Goal: Task Accomplishment & Management: Manage account settings

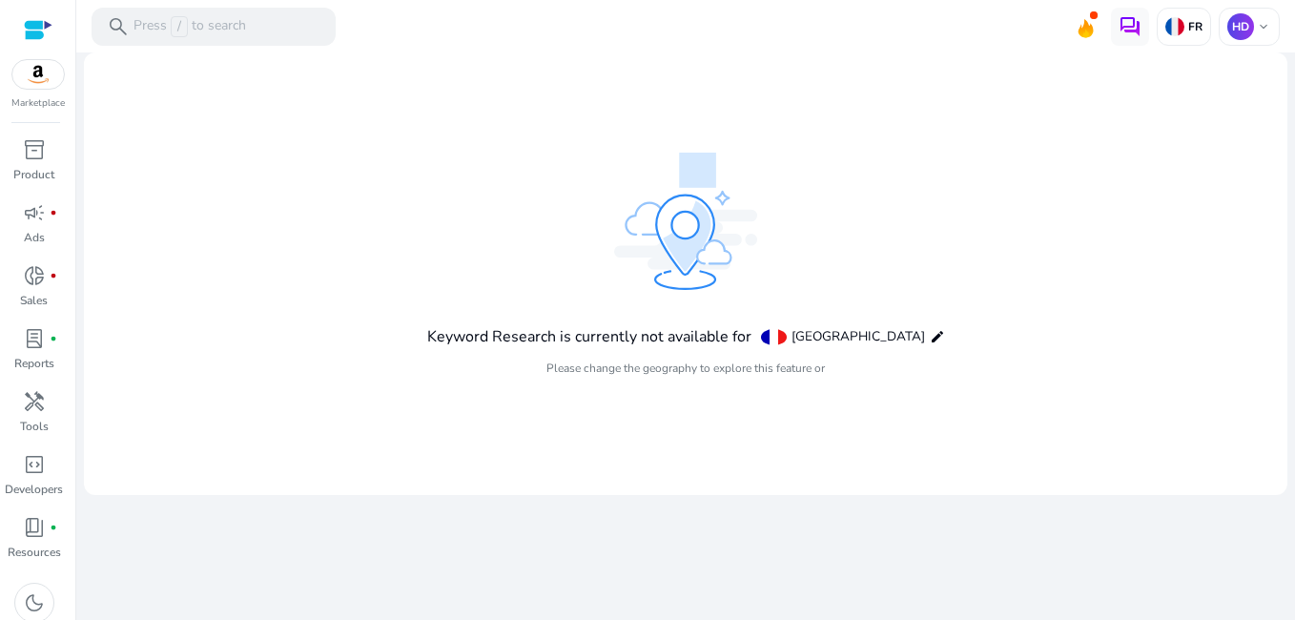
drag, startPoint x: 0, startPoint y: 0, endPoint x: 1031, endPoint y: 343, distance: 1086.6
click at [1031, 343] on mat-card "Keyword Research is currently not available for [GEOGRAPHIC_DATA] edit Please c…" at bounding box center [686, 273] width 1204 height 443
click at [1176, 31] on img at bounding box center [1174, 26] width 19 height 19
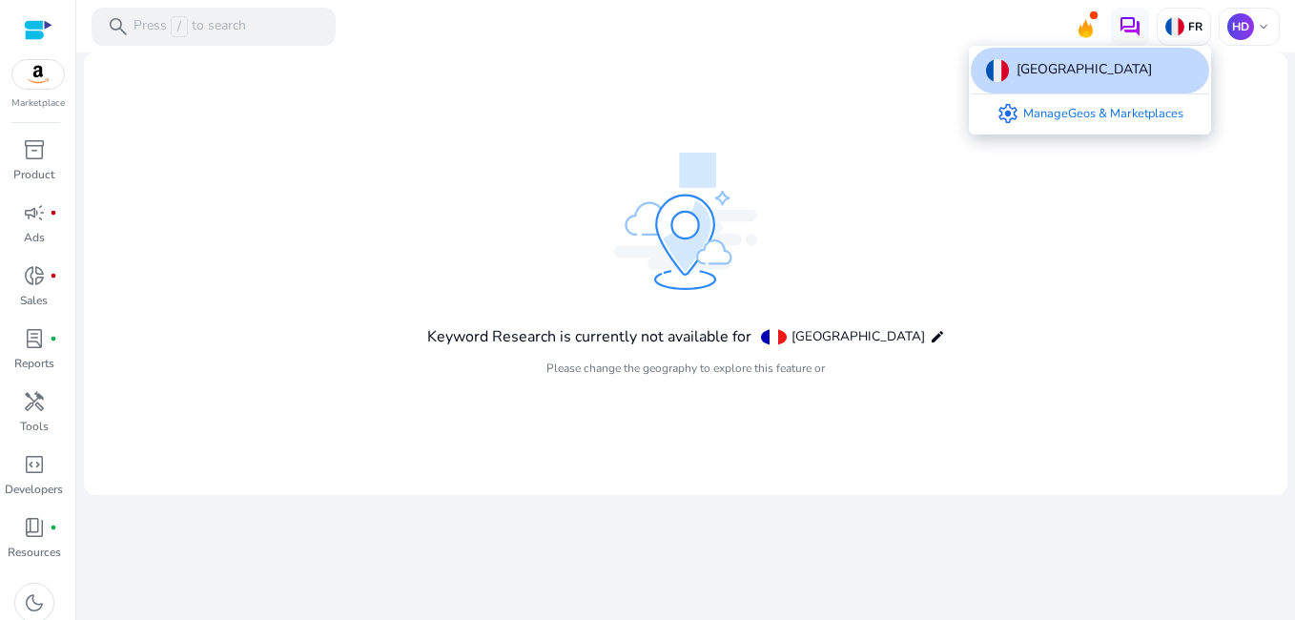
click at [1100, 119] on link "settings Manage Geos & Marketplaces" at bounding box center [1089, 113] width 217 height 38
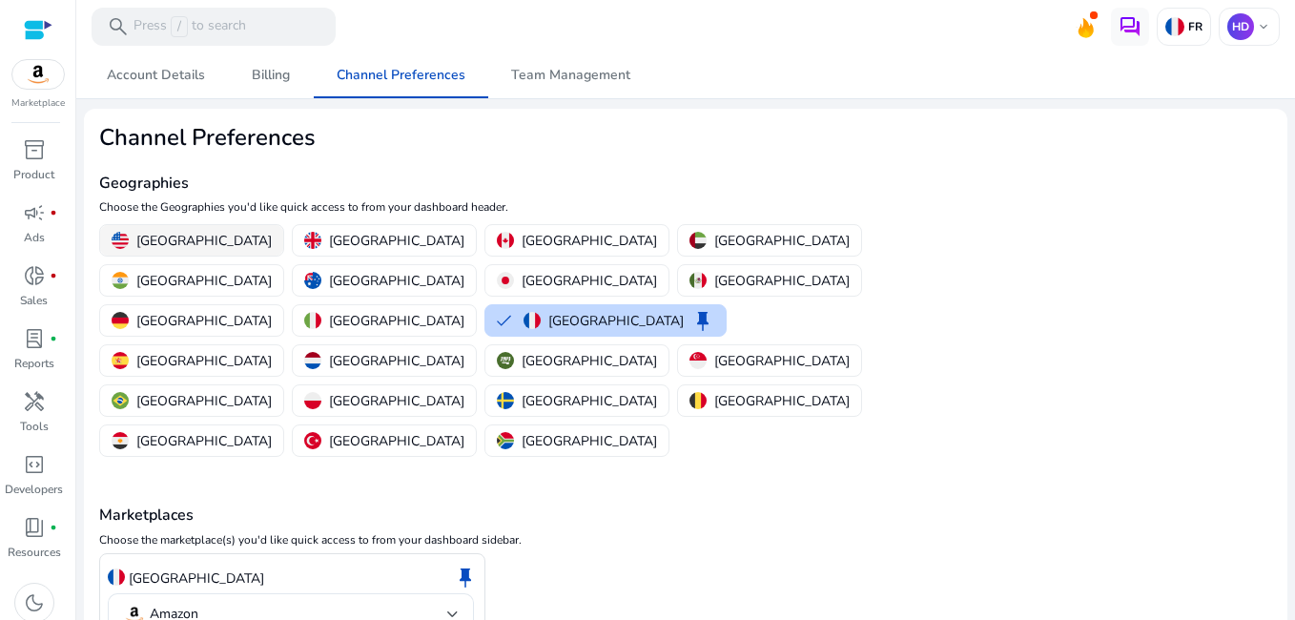
click at [153, 251] on button "[GEOGRAPHIC_DATA]" at bounding box center [191, 240] width 183 height 31
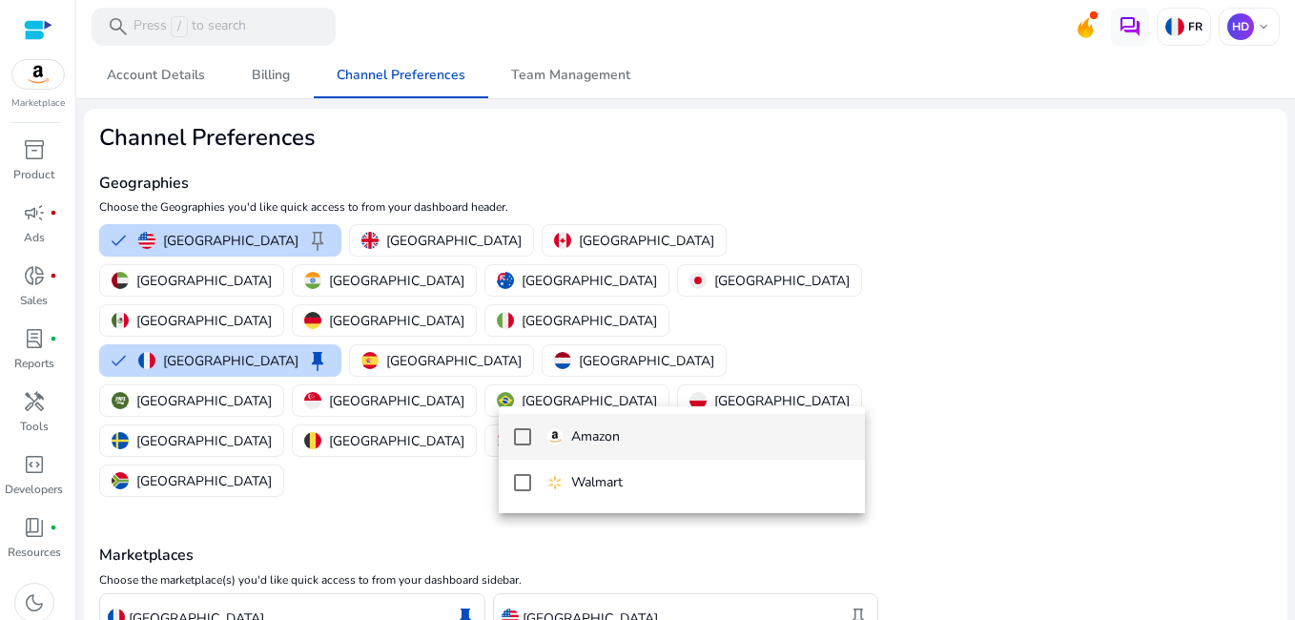
drag, startPoint x: 577, startPoint y: 525, endPoint x: 813, endPoint y: 448, distance: 247.9
click at [813, 448] on mat-option "Amazon" at bounding box center [682, 437] width 366 height 46
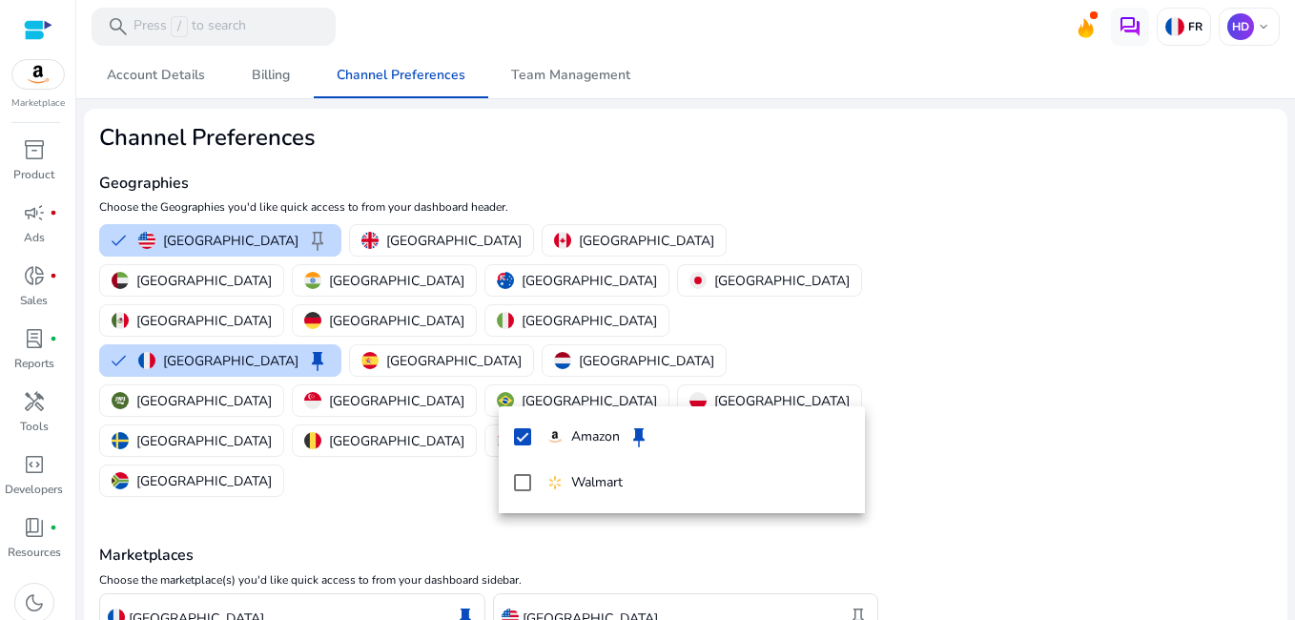
click at [213, 613] on div at bounding box center [647, 310] width 1295 height 620
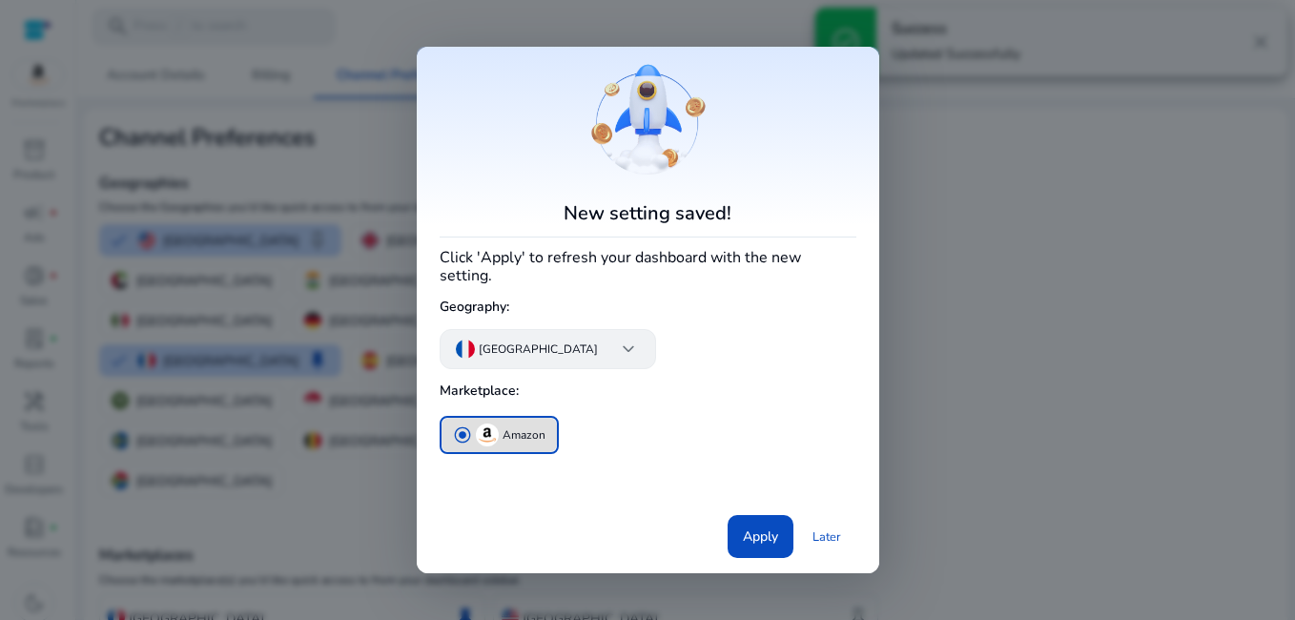
click at [617, 347] on span "keyboard_arrow_down" at bounding box center [628, 349] width 23 height 23
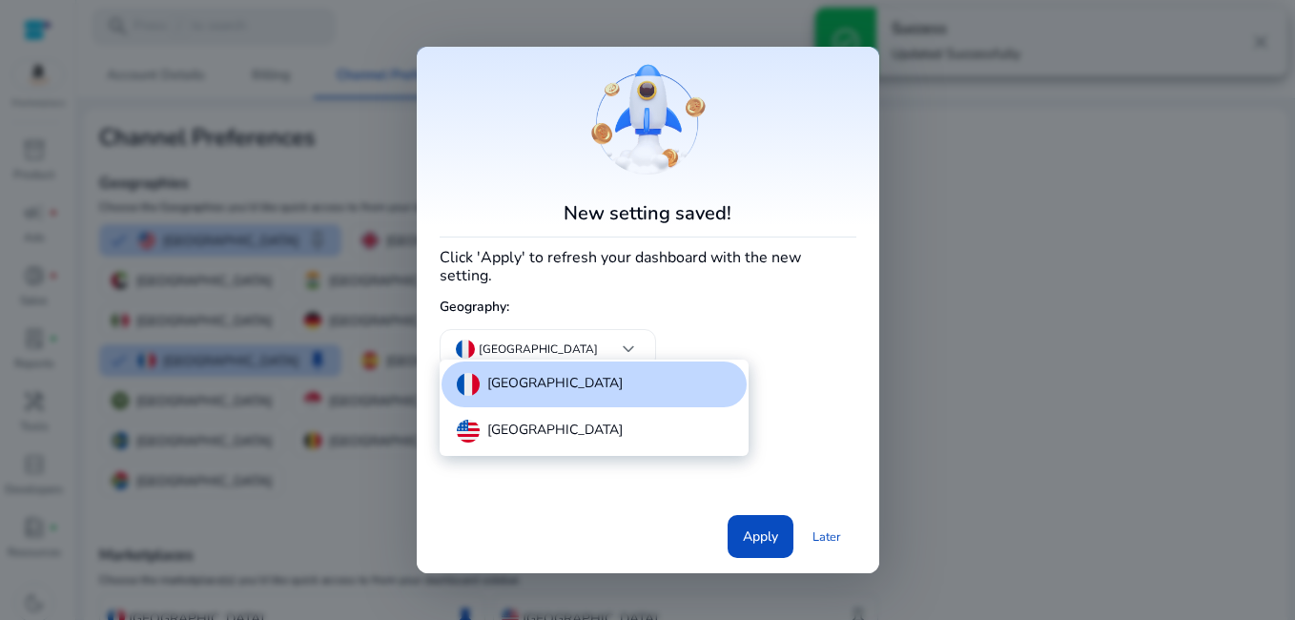
click at [533, 428] on p "[GEOGRAPHIC_DATA]" at bounding box center [554, 431] width 135 height 23
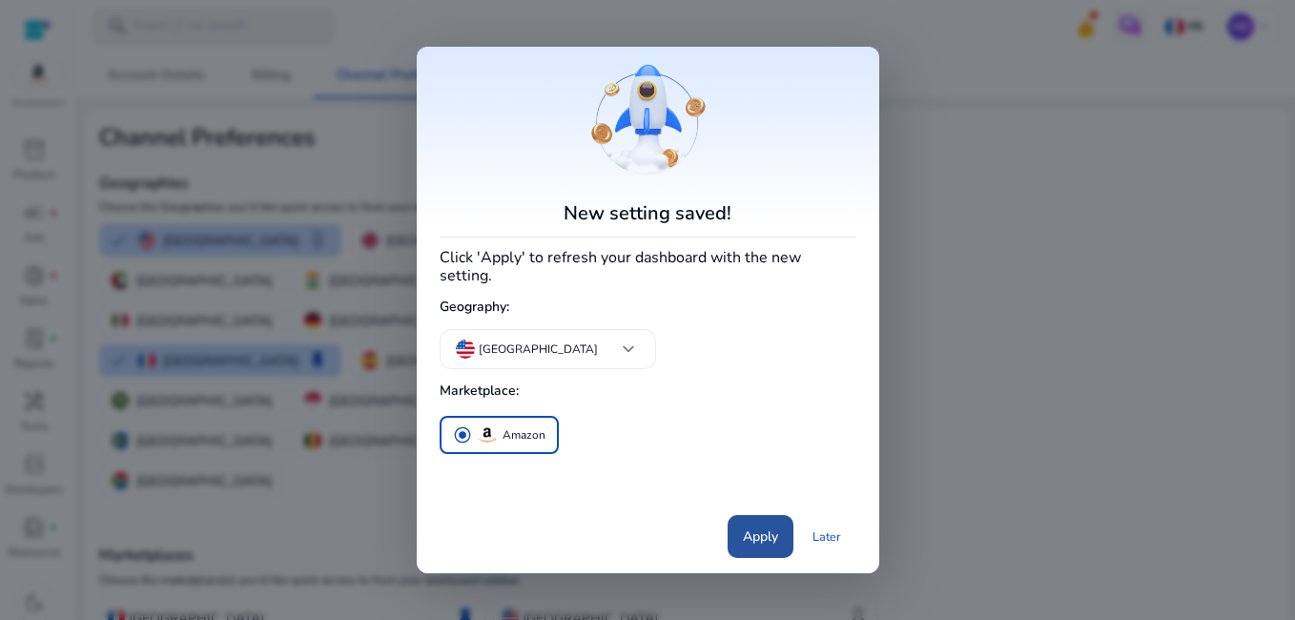
click at [751, 535] on span "Apply" at bounding box center [760, 536] width 35 height 20
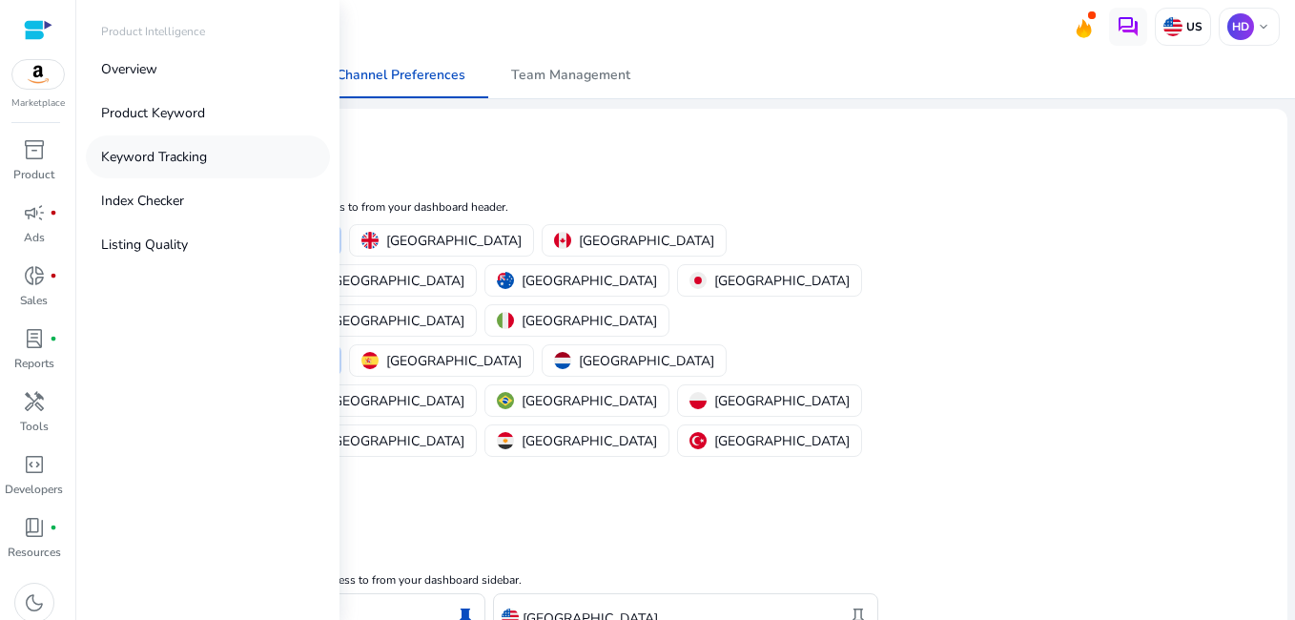
click at [164, 164] on p "Keyword Tracking" at bounding box center [154, 157] width 106 height 20
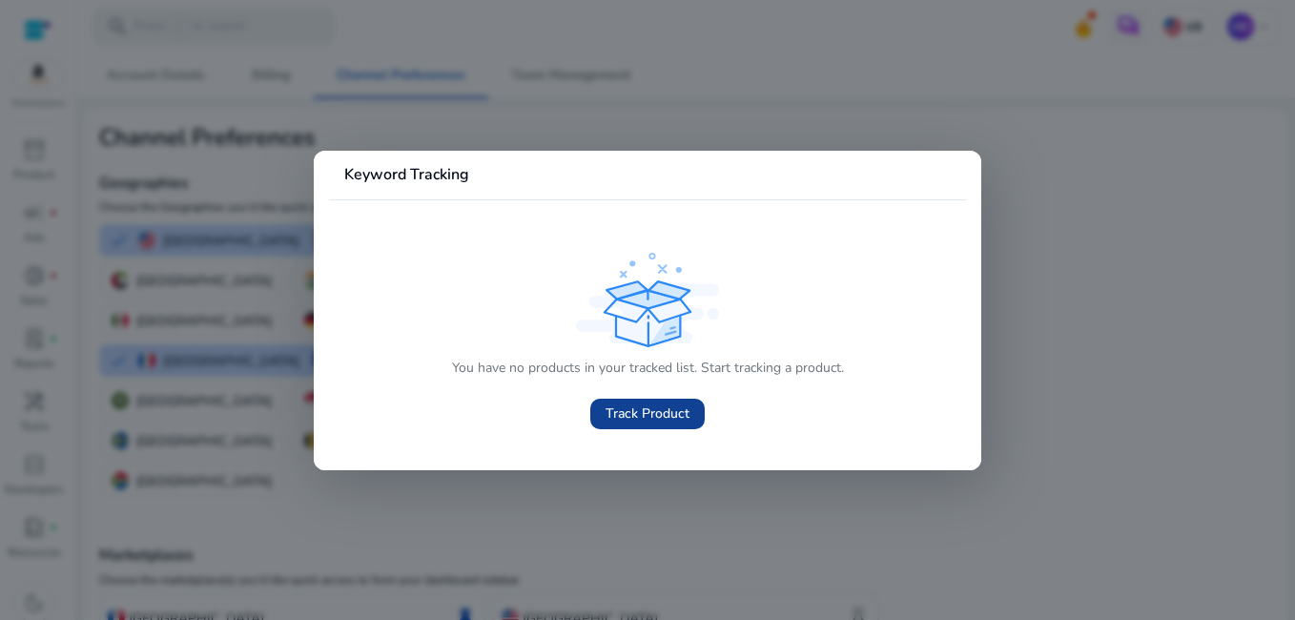
click at [619, 404] on span "Track Product" at bounding box center [648, 413] width 84 height 20
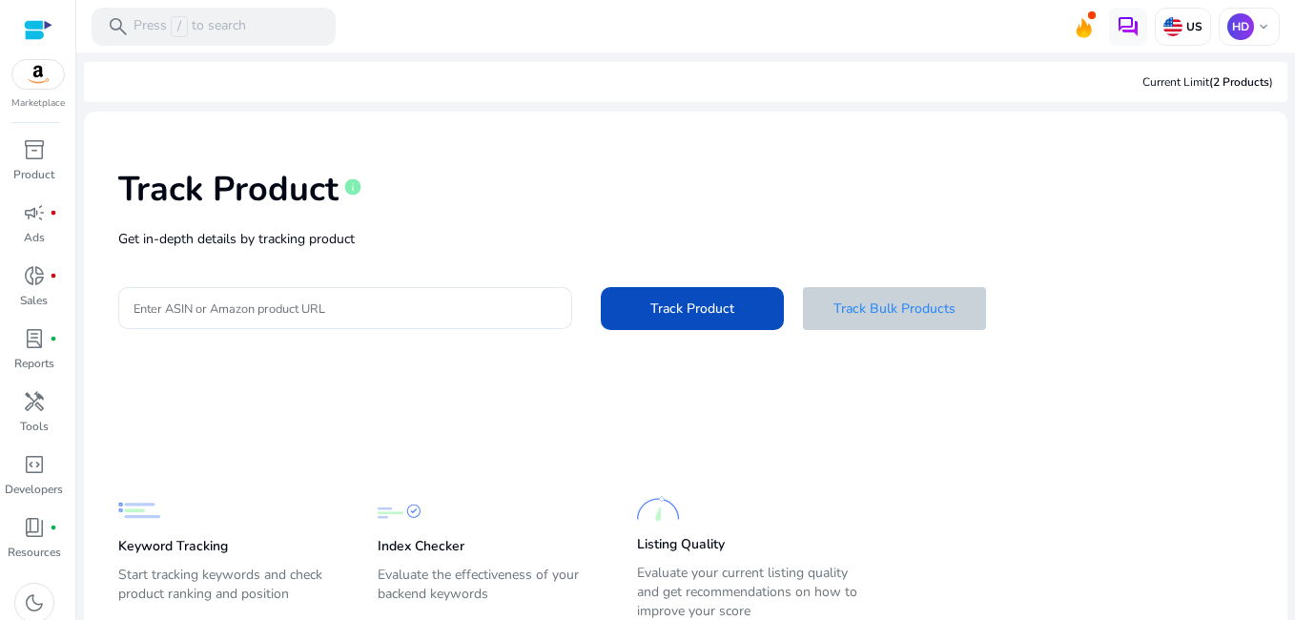
click at [897, 328] on span at bounding box center [894, 308] width 183 height 46
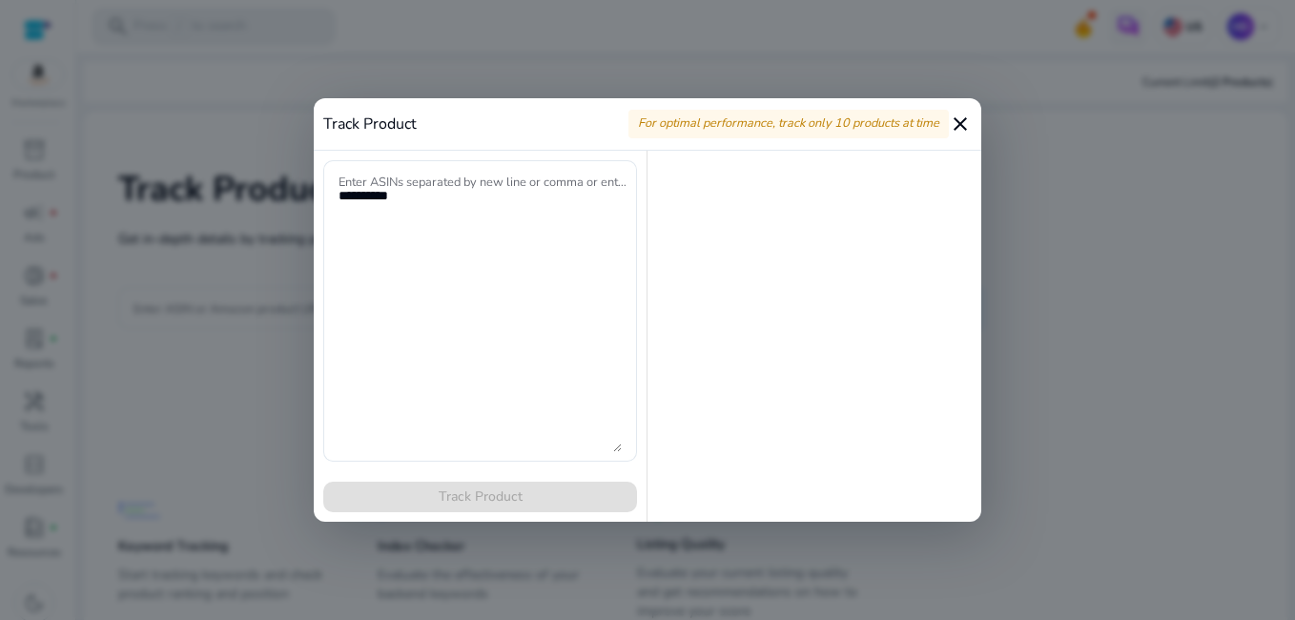
click at [961, 129] on mat-icon "close" at bounding box center [960, 124] width 23 height 23
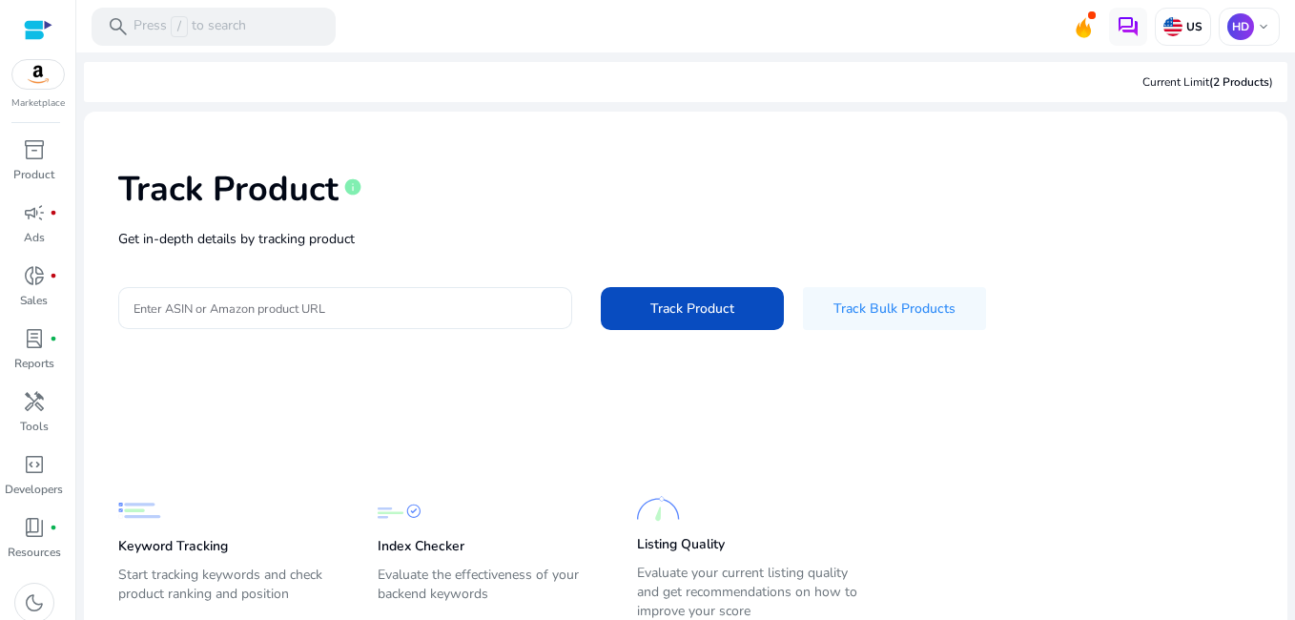
click at [364, 302] on input "Enter ASIN or Amazon product URL" at bounding box center [345, 308] width 423 height 21
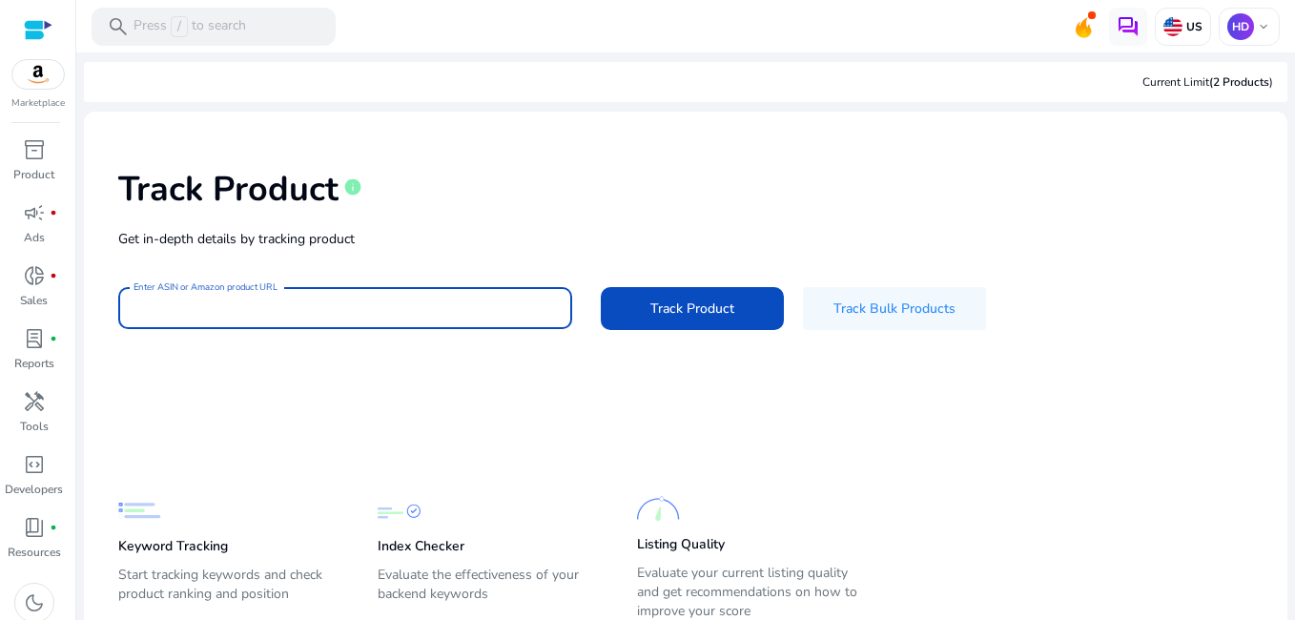
paste input "**********"
type input "**********"
click at [601, 287] on button "Track Product" at bounding box center [692, 308] width 183 height 43
click at [741, 312] on span at bounding box center [692, 308] width 183 height 46
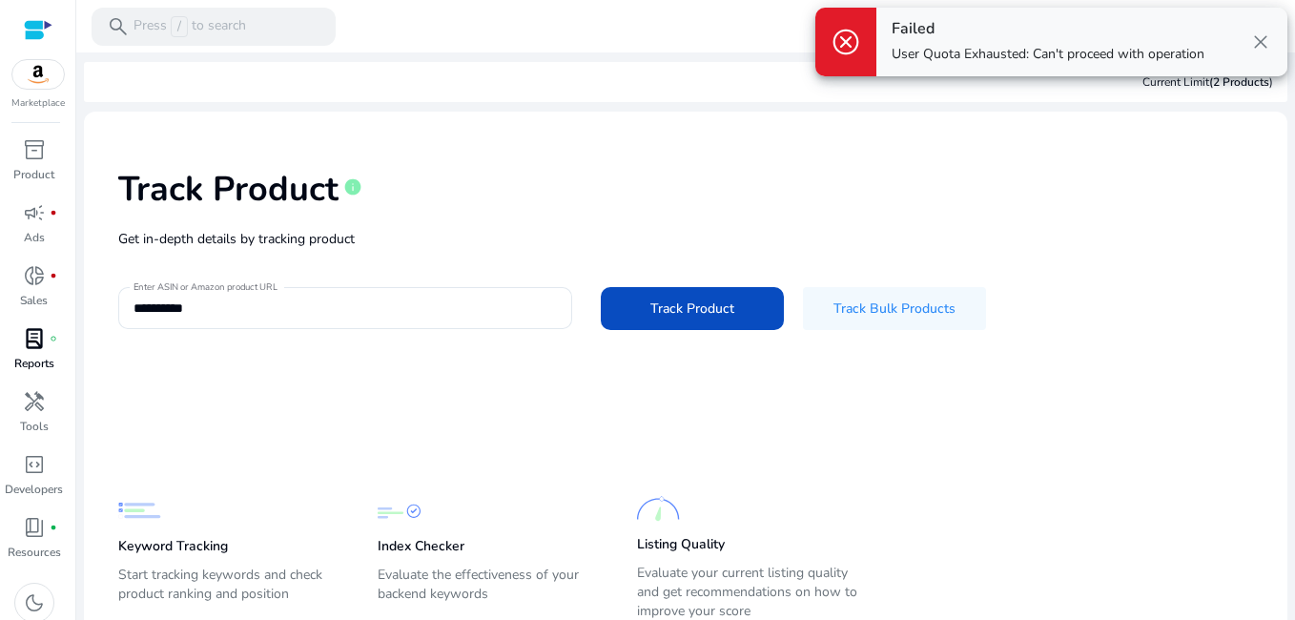
click at [37, 366] on p "Reports" at bounding box center [34, 363] width 40 height 17
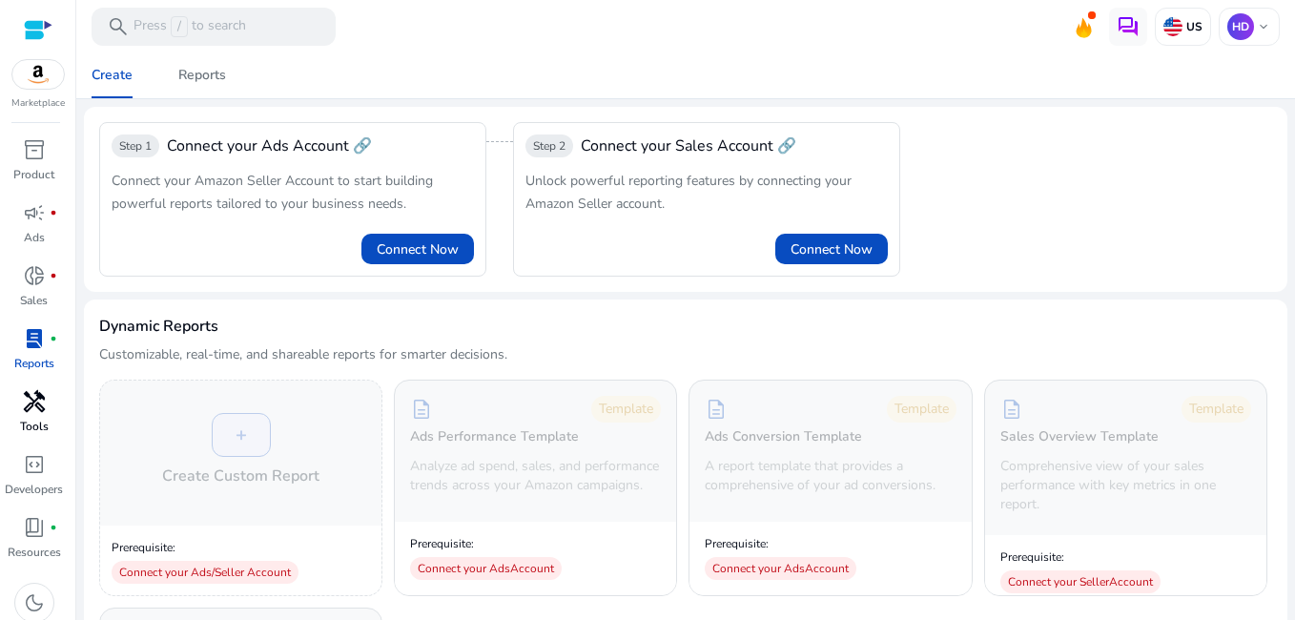
click at [36, 418] on p "Tools" at bounding box center [34, 426] width 29 height 17
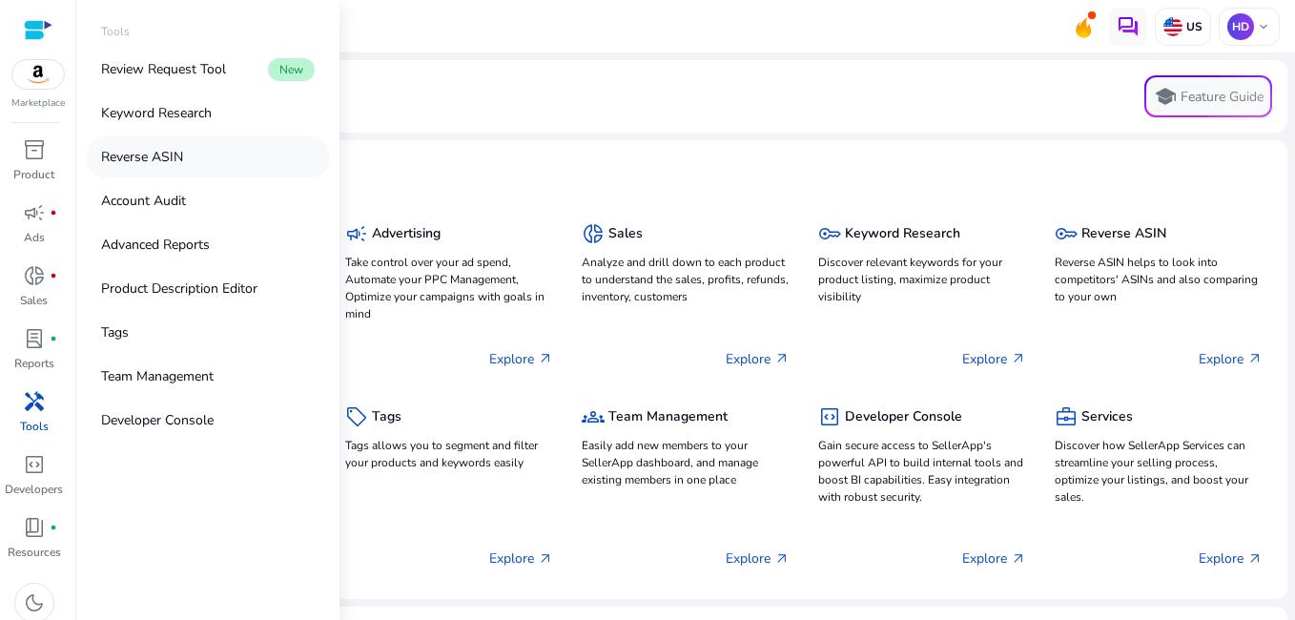
click at [237, 160] on link "Reverse ASIN" at bounding box center [208, 156] width 244 height 43
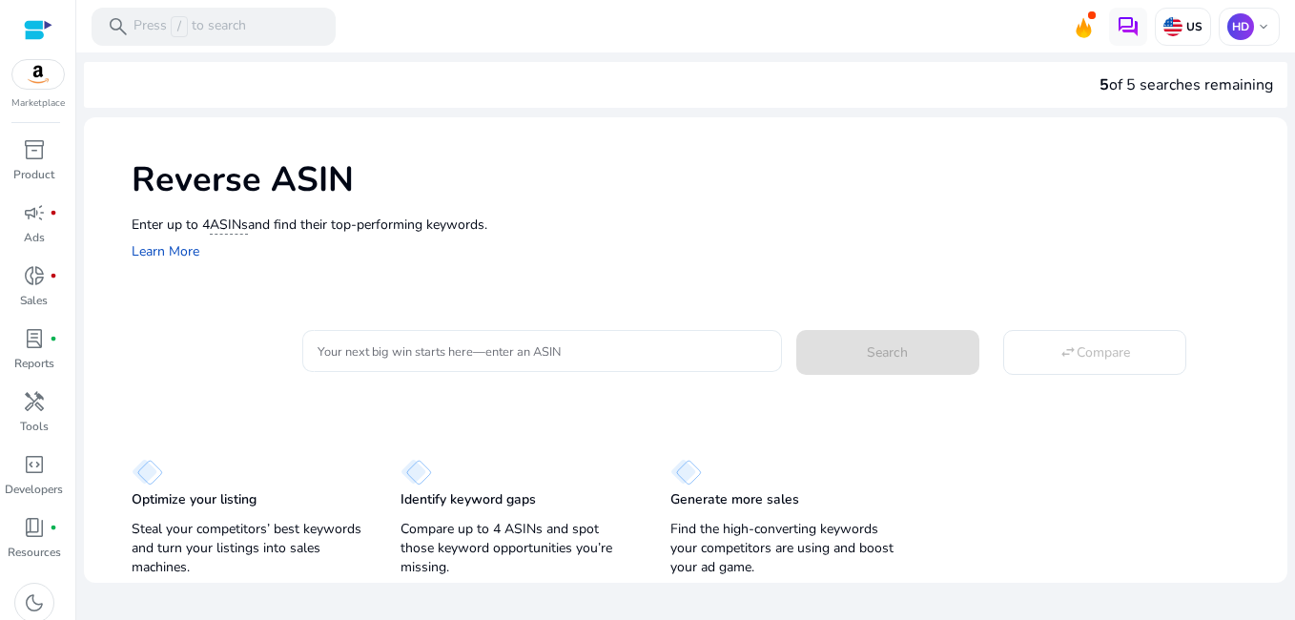
click at [395, 347] on input "Your next big win starts here—enter an ASIN" at bounding box center [542, 350] width 448 height 21
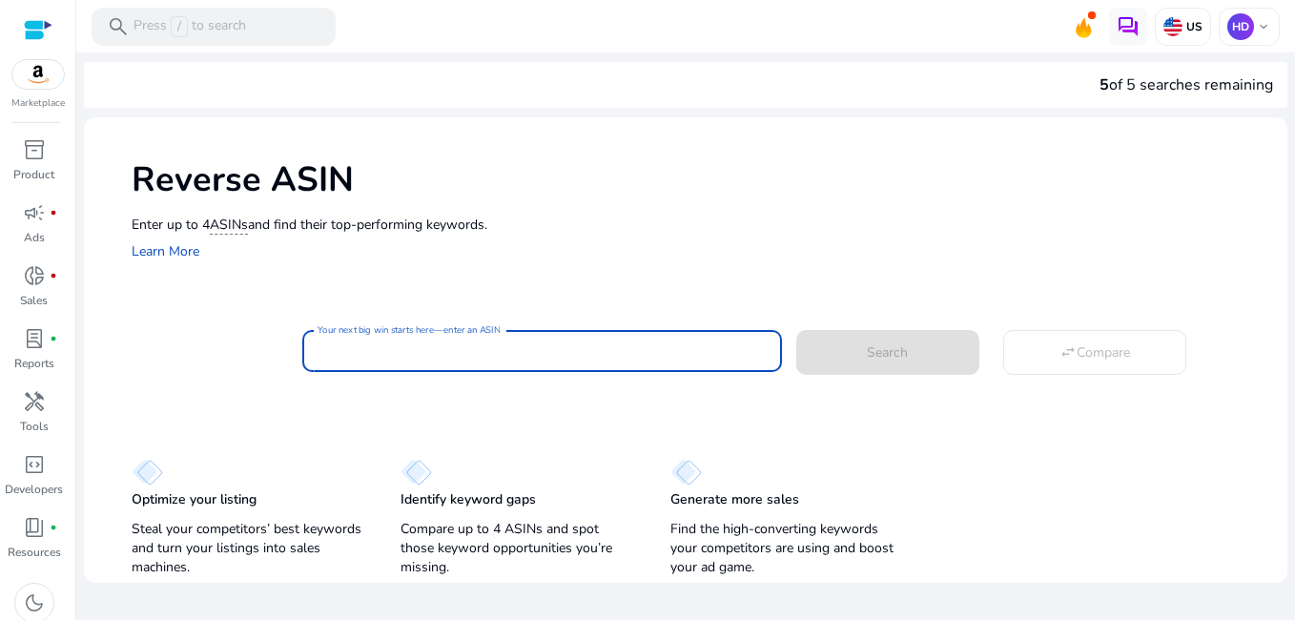
paste input "**********"
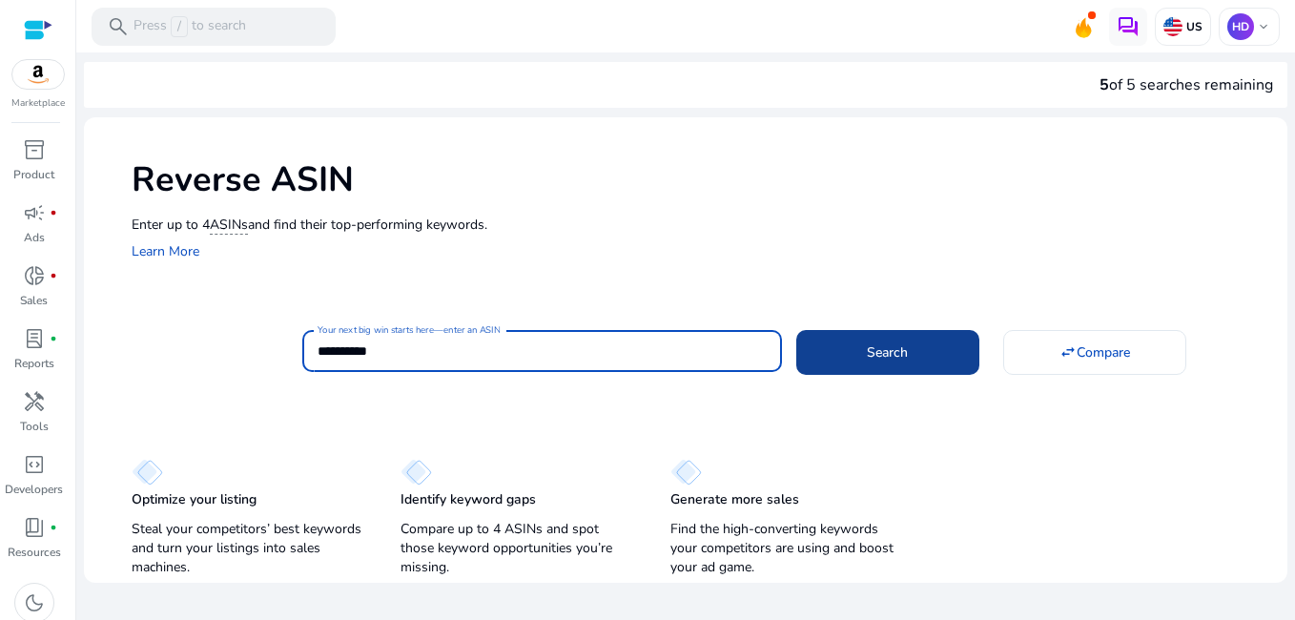
type input "**********"
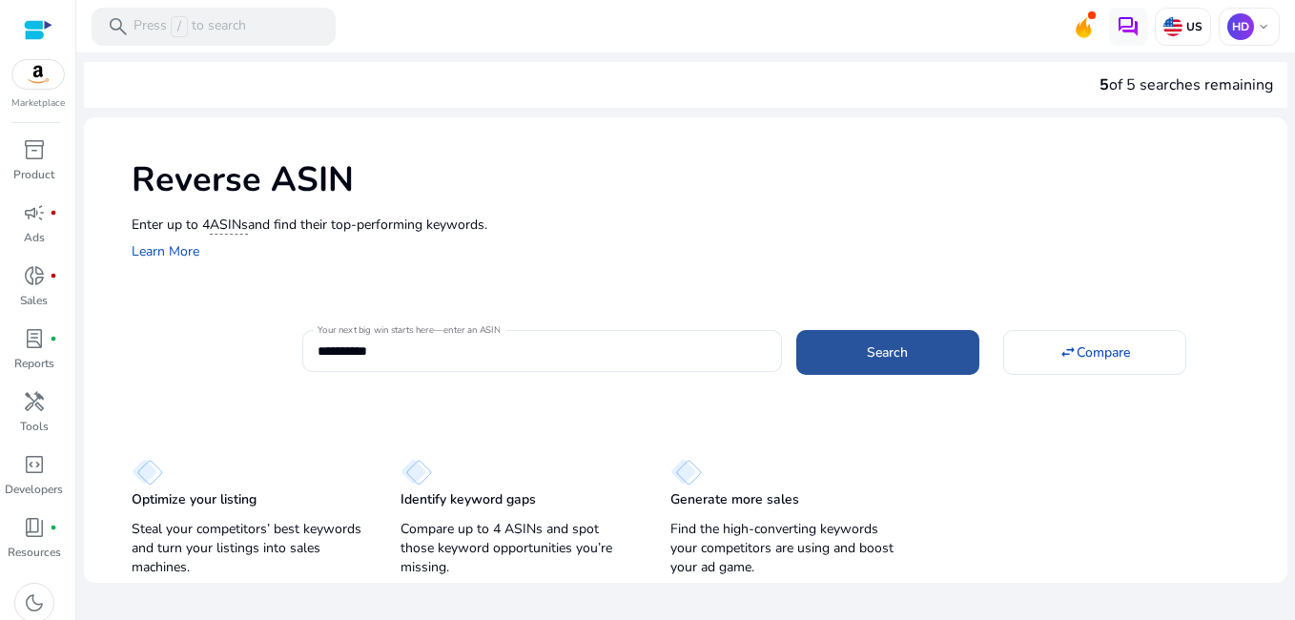
click at [847, 362] on span at bounding box center [887, 352] width 183 height 46
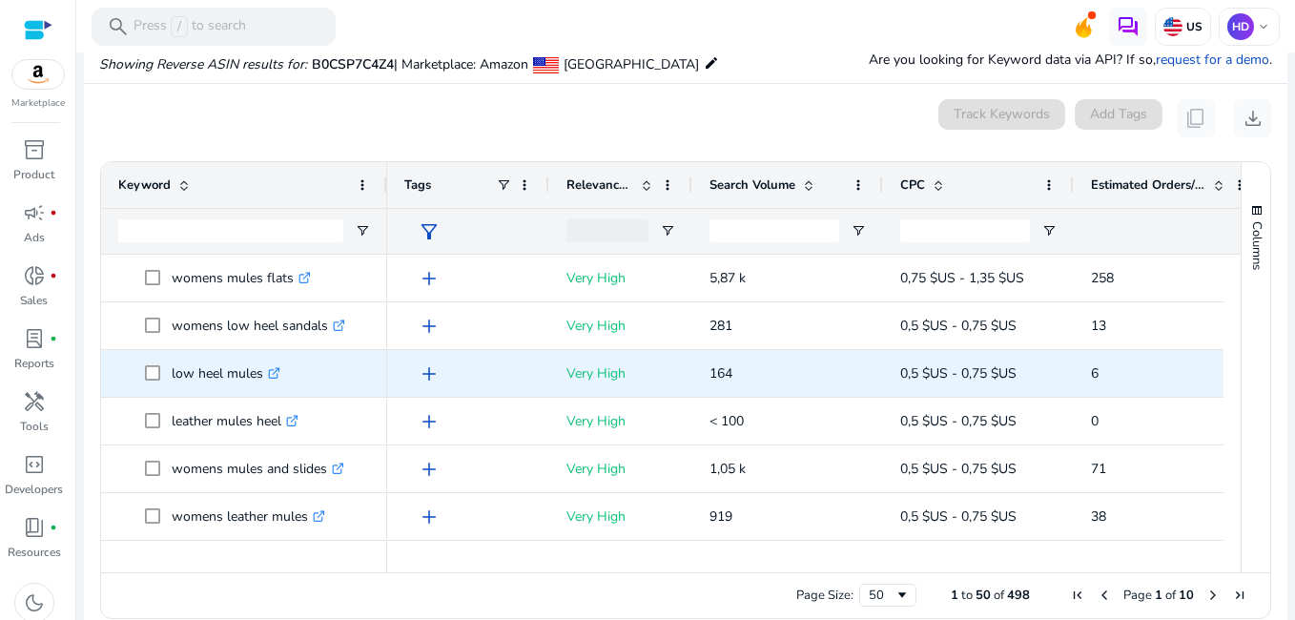
scroll to position [204, 0]
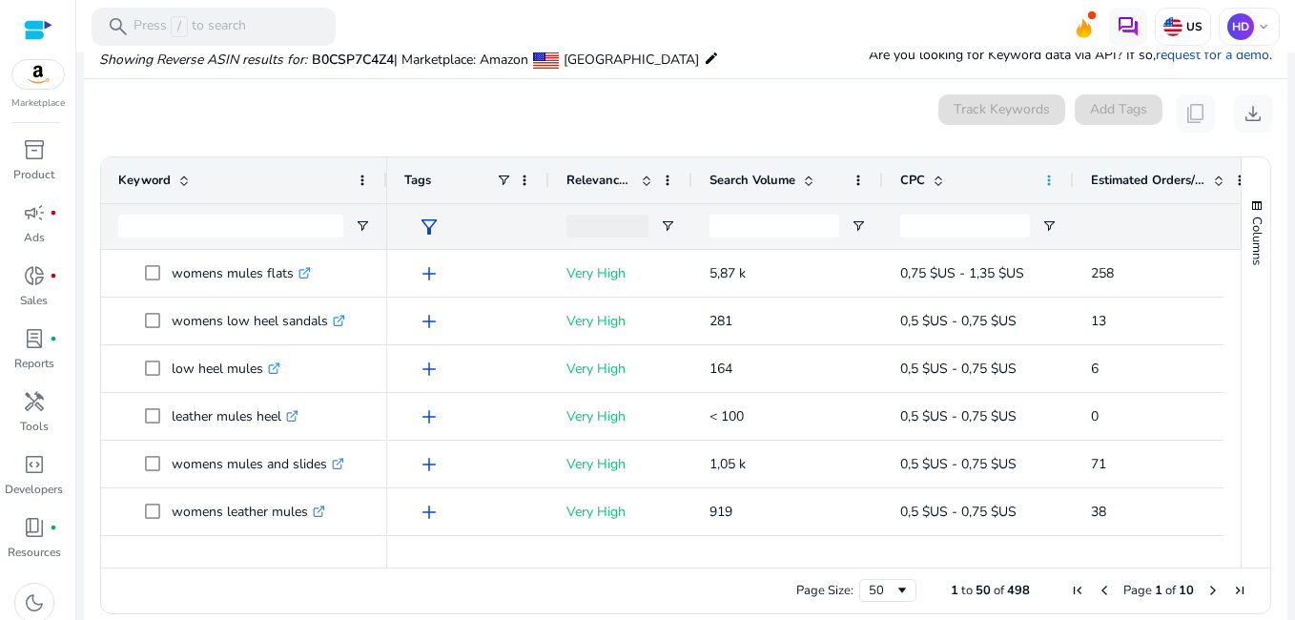
click at [1053, 181] on span at bounding box center [1048, 180] width 15 height 15
click at [1048, 176] on span at bounding box center [1048, 180] width 15 height 15
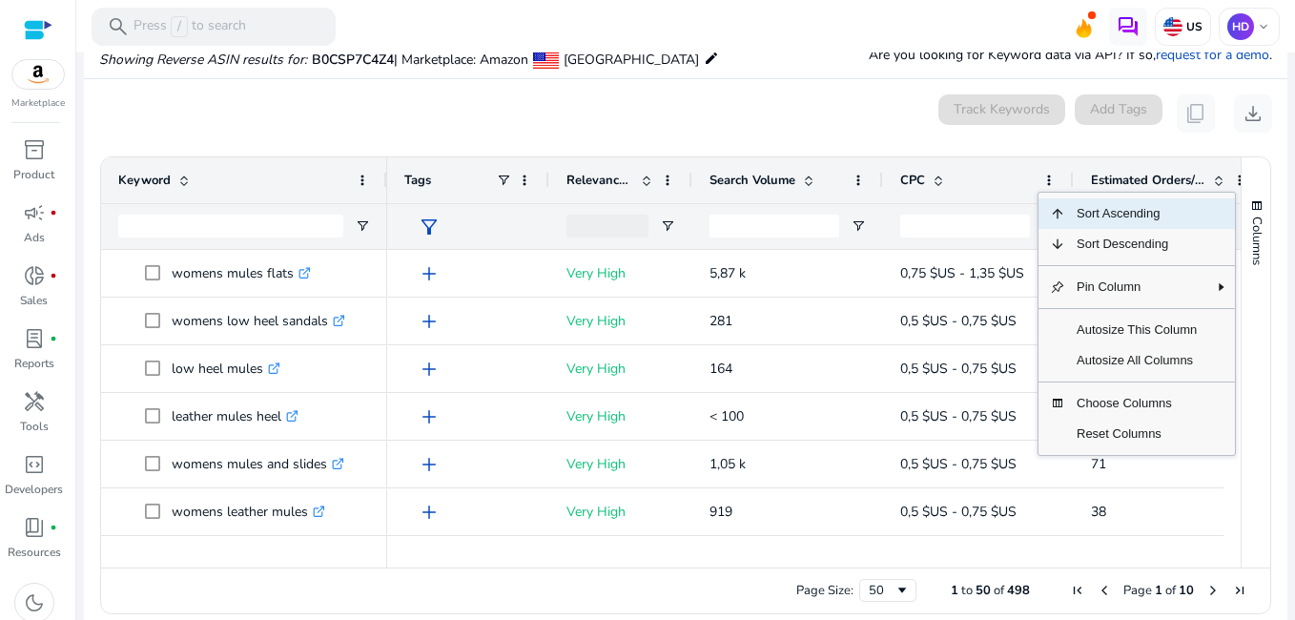
click at [919, 176] on span "CPC" at bounding box center [912, 180] width 25 height 17
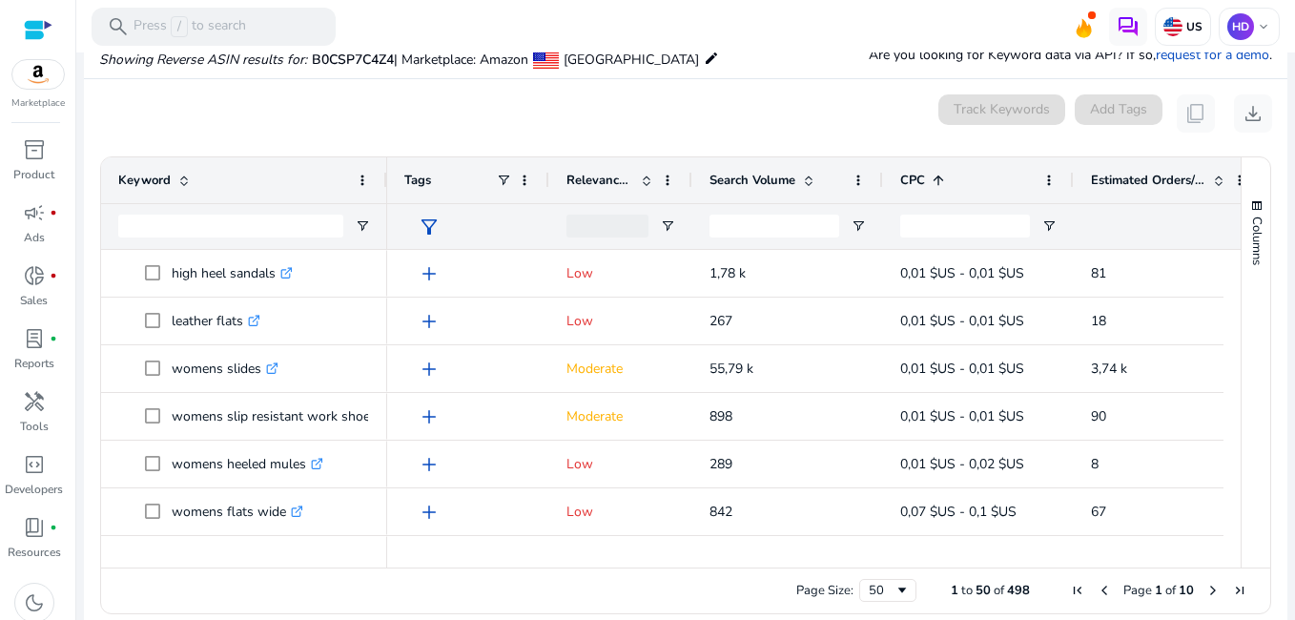
click at [919, 176] on span "CPC" at bounding box center [912, 180] width 25 height 17
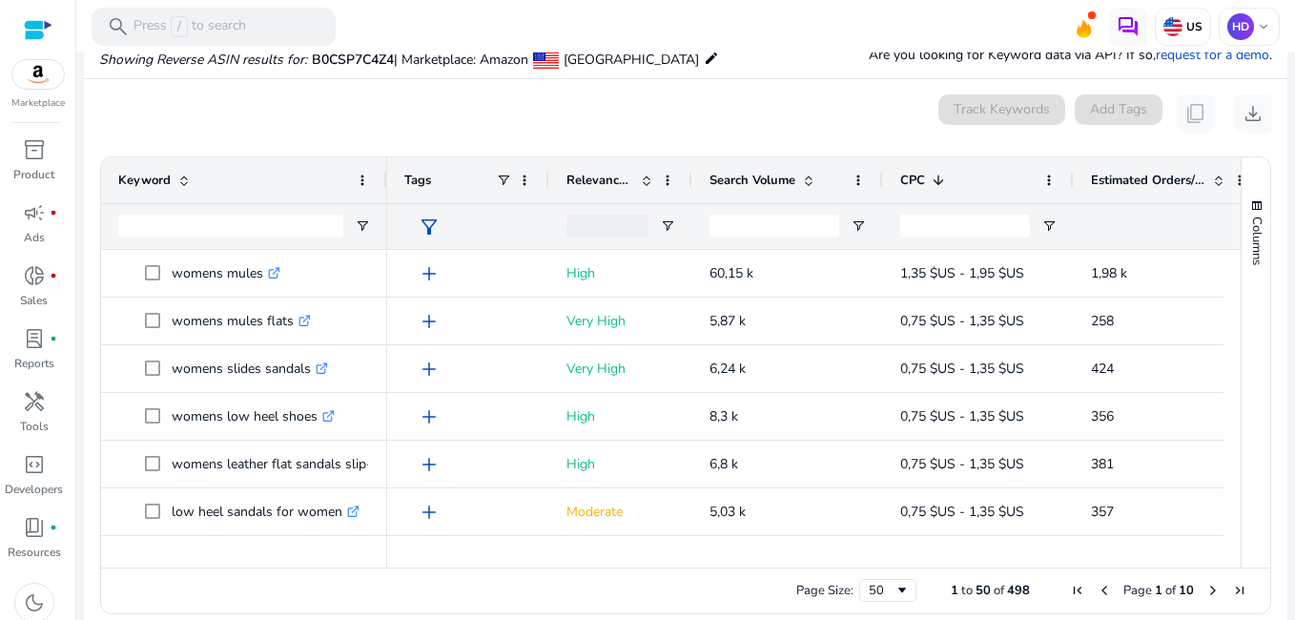
click at [790, 175] on span "Search Volume" at bounding box center [753, 180] width 86 height 17
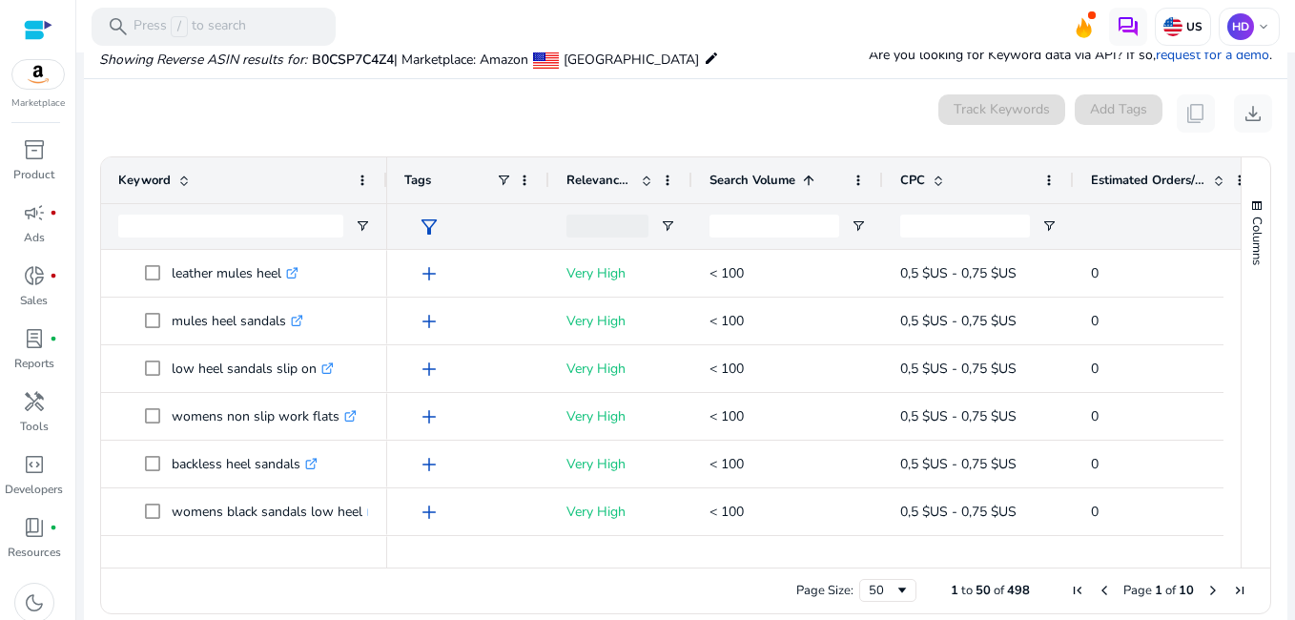
click at [790, 174] on span "Search Volume" at bounding box center [753, 180] width 86 height 17
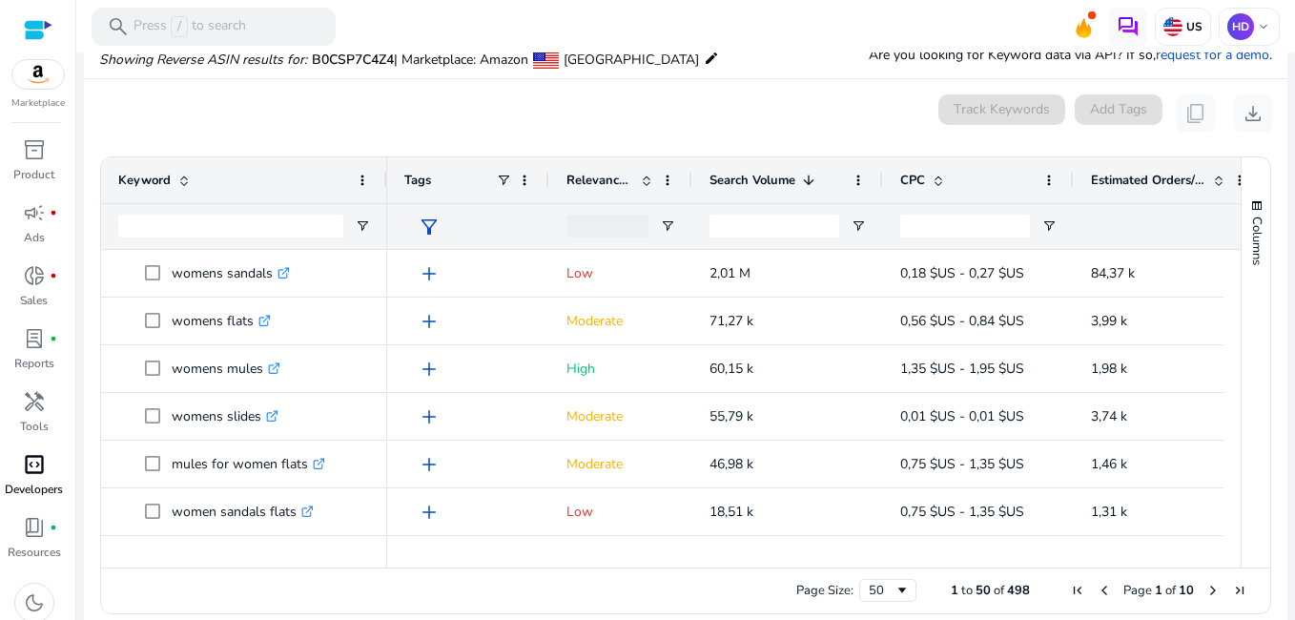
click at [45, 473] on span "code_blocks" at bounding box center [34, 464] width 23 height 23
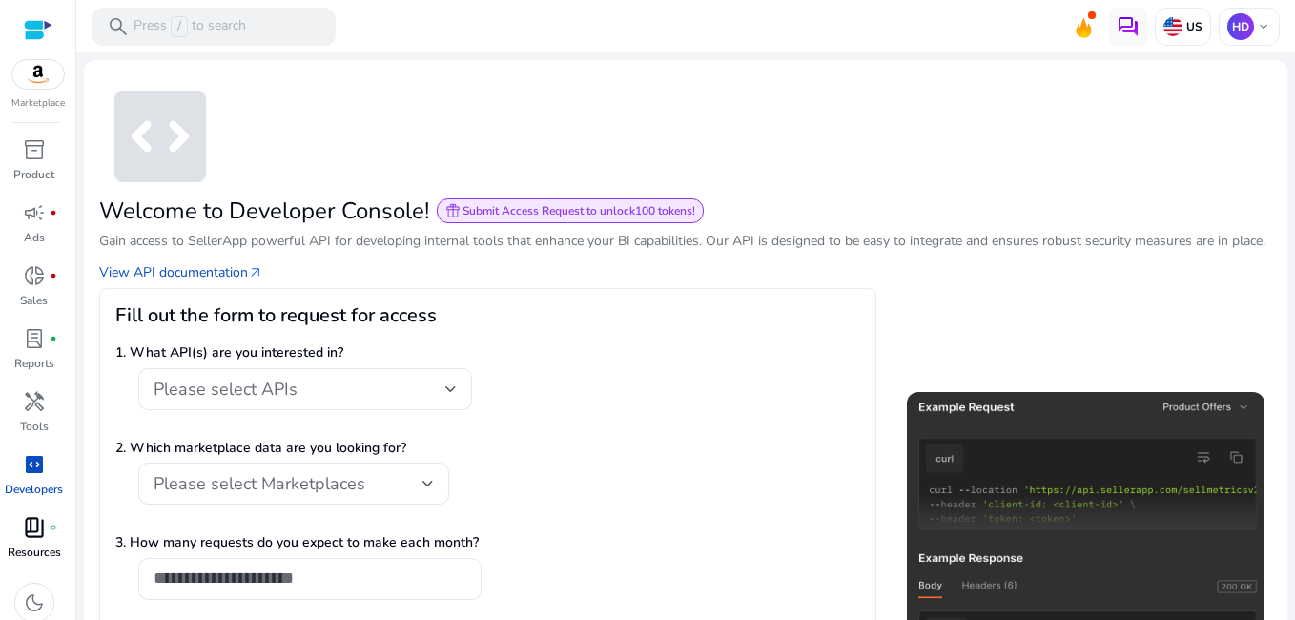
click at [36, 548] on p "Resources" at bounding box center [34, 552] width 53 height 17
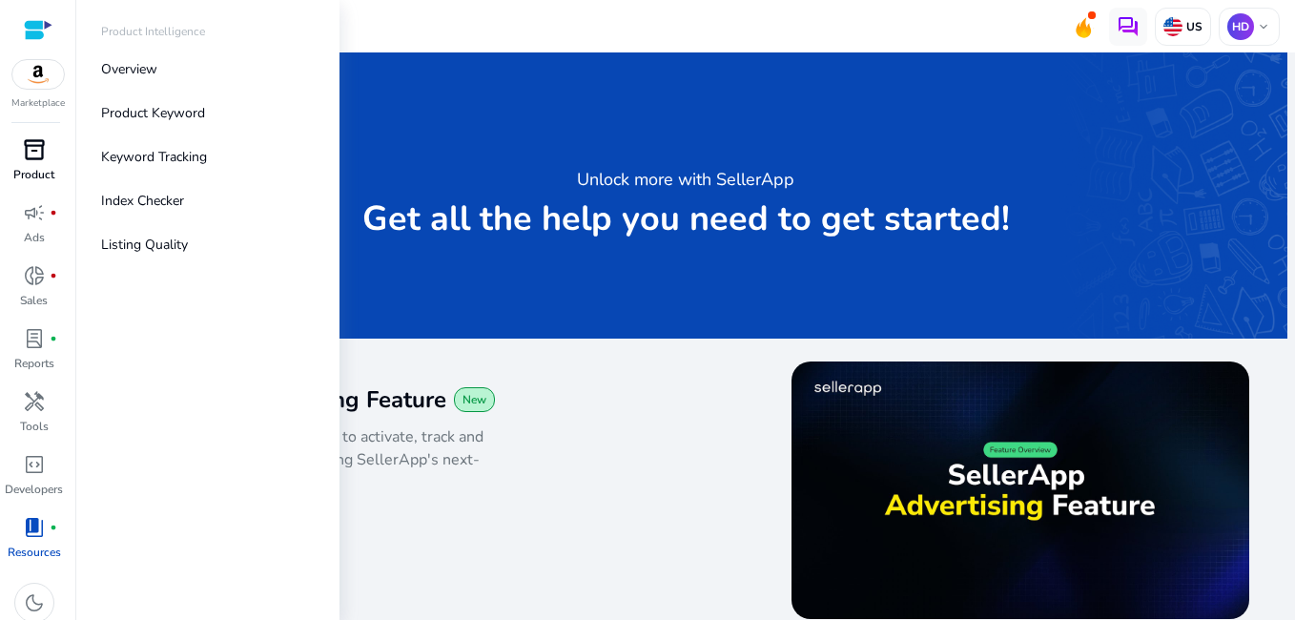
click at [41, 160] on span "inventory_2" at bounding box center [34, 149] width 23 height 23
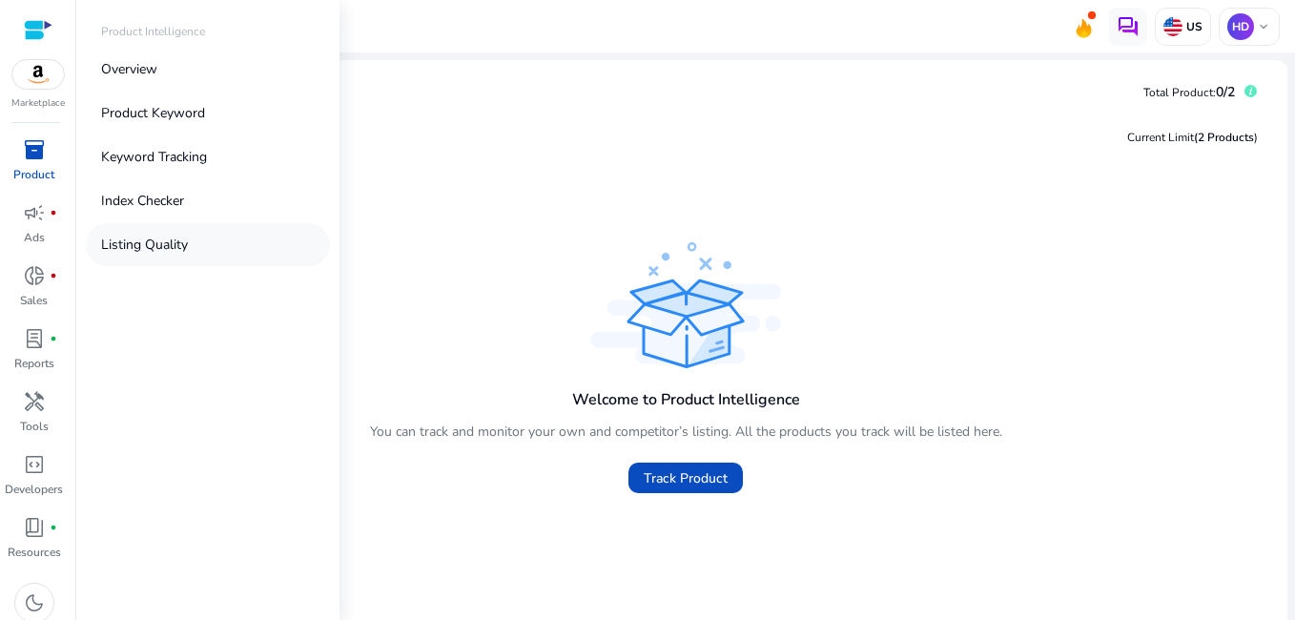
click at [133, 245] on p "Listing Quality" at bounding box center [144, 245] width 87 height 20
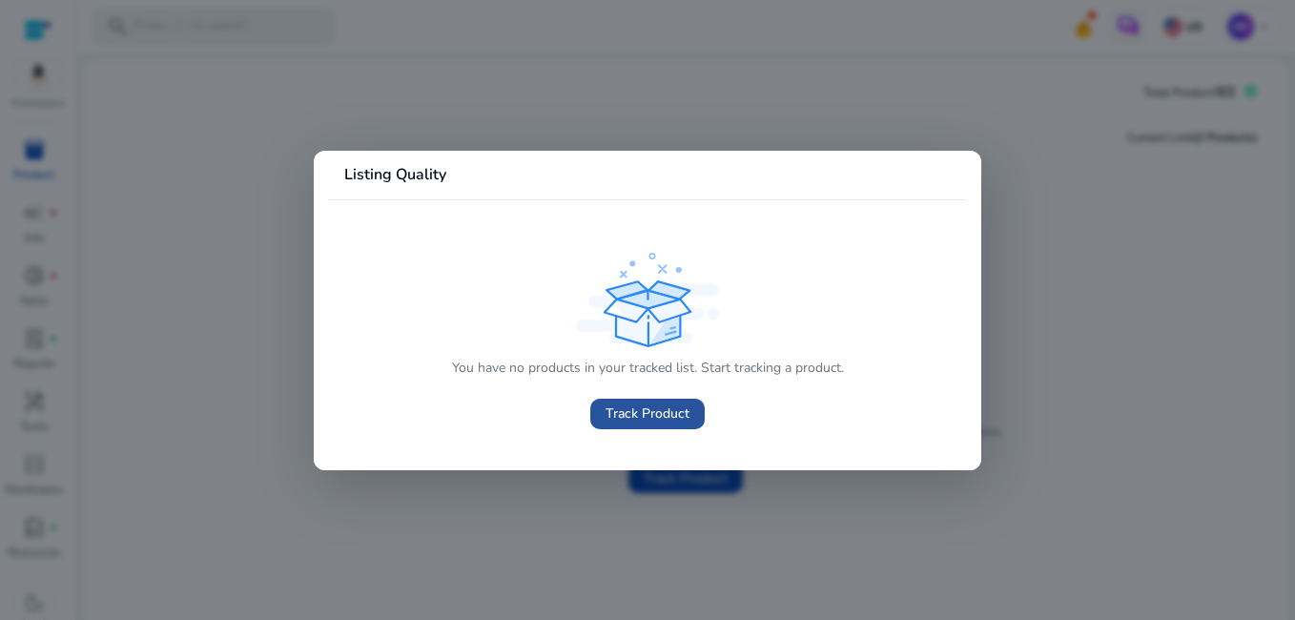
click at [680, 421] on span "Track Product" at bounding box center [648, 413] width 84 height 20
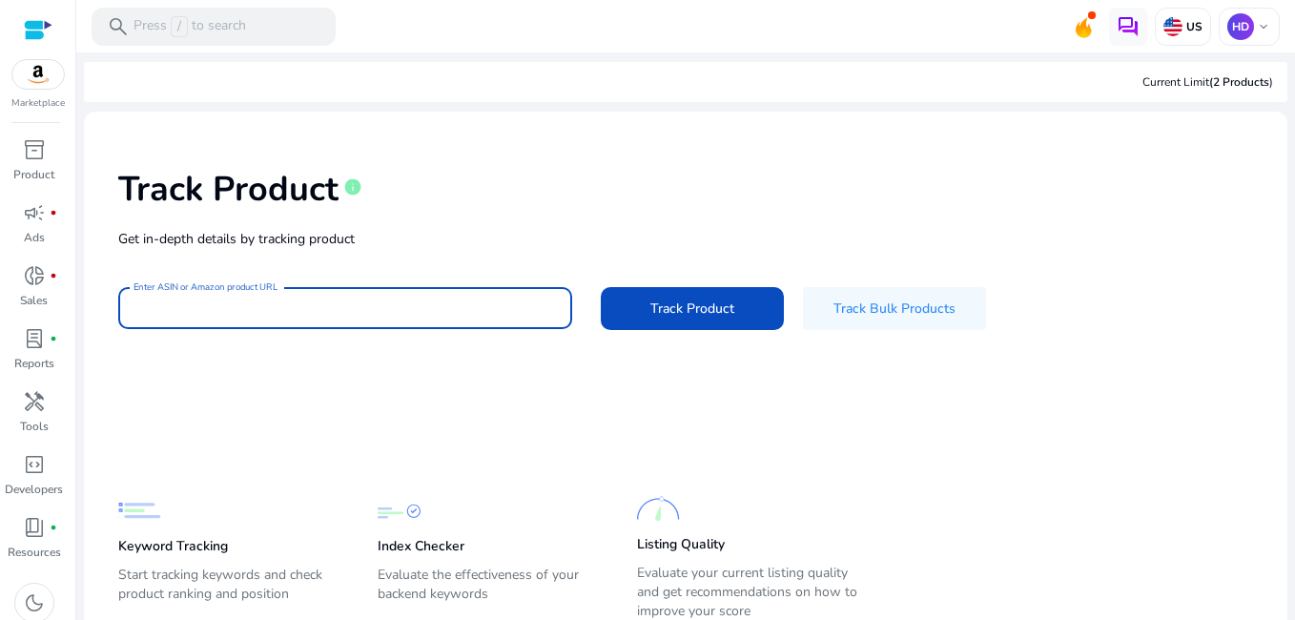
click at [498, 315] on input "Enter ASIN or Amazon product URL" at bounding box center [345, 308] width 423 height 21
paste input "**********"
type input "**********"
click at [326, 298] on input "**********" at bounding box center [345, 308] width 423 height 21
click at [326, 296] on div "**********" at bounding box center [345, 308] width 423 height 42
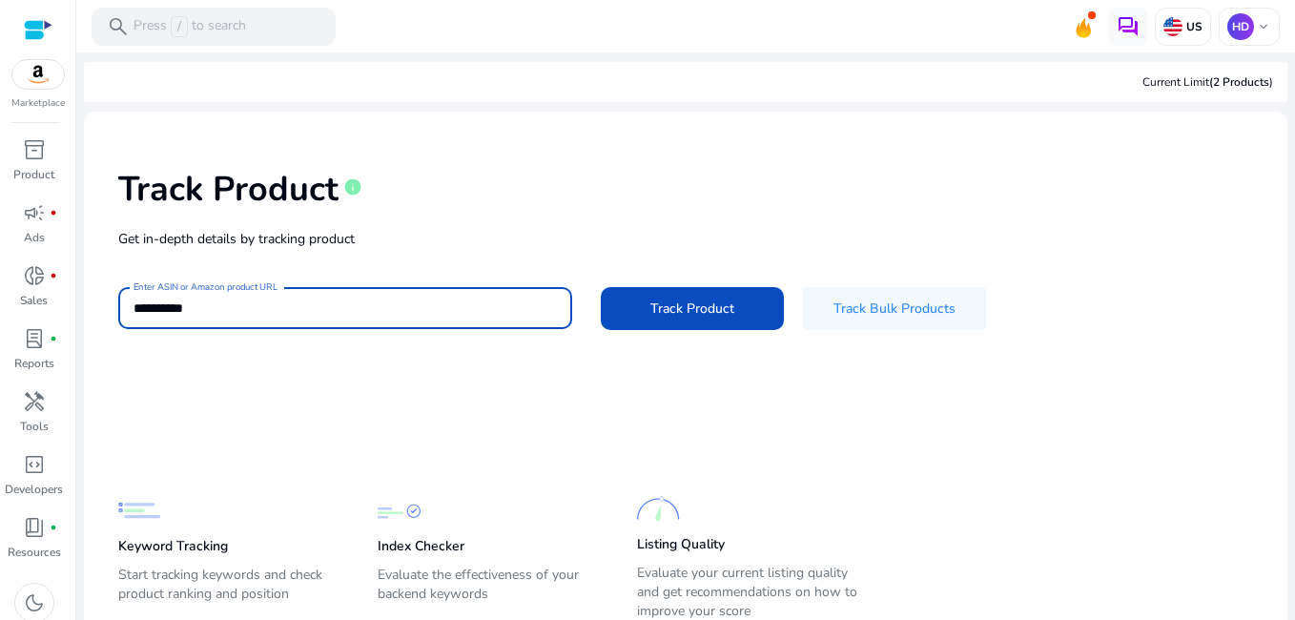
click at [234, 312] on input "**********" at bounding box center [345, 308] width 423 height 21
click at [233, 310] on input "**********" at bounding box center [345, 308] width 423 height 21
paste input "**********"
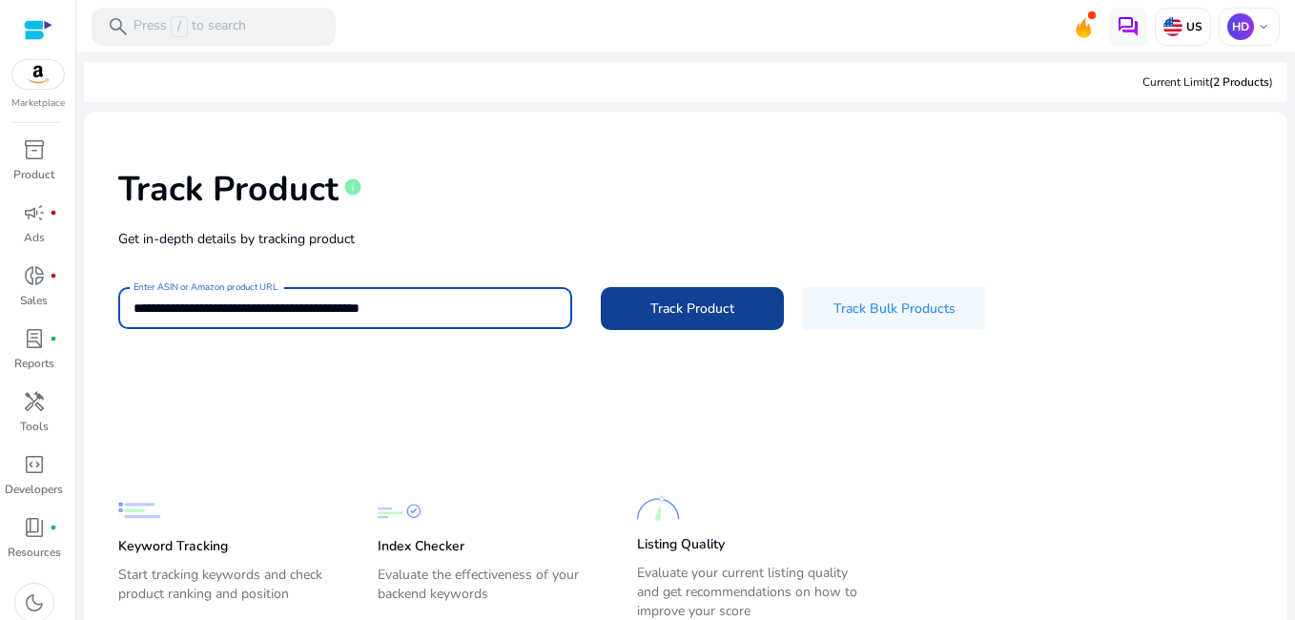
type input "**********"
click at [650, 305] on span "Track Product" at bounding box center [692, 308] width 84 height 20
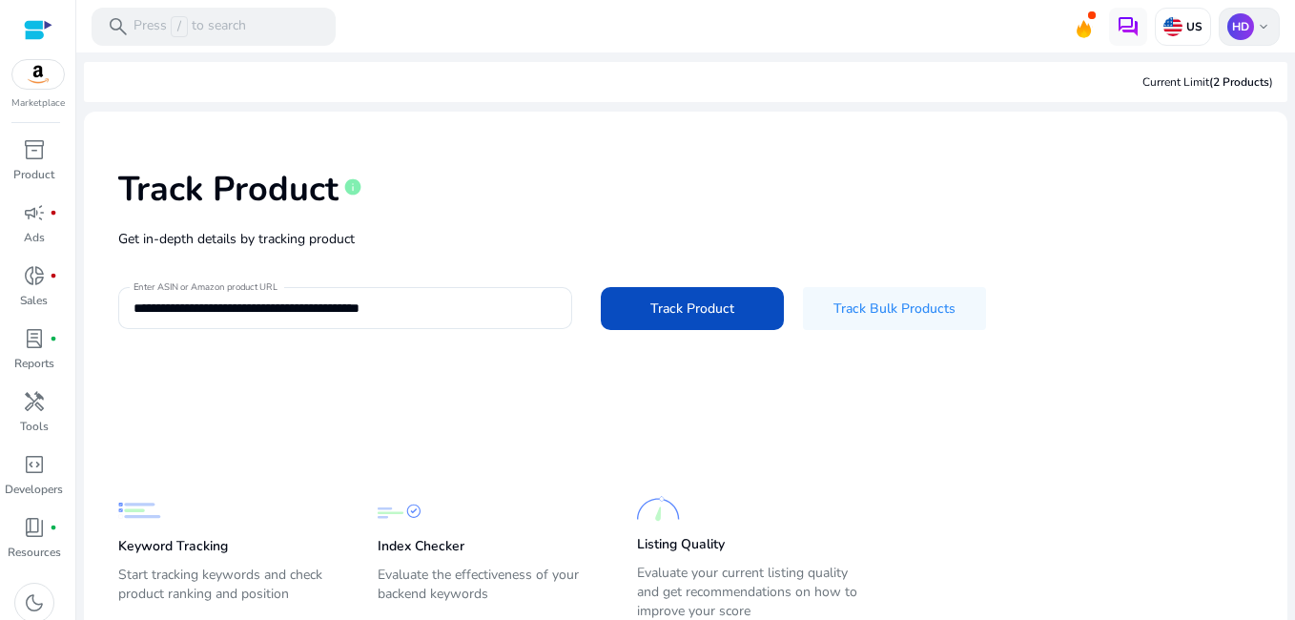
click at [1242, 21] on p "HD" at bounding box center [1240, 26] width 27 height 27
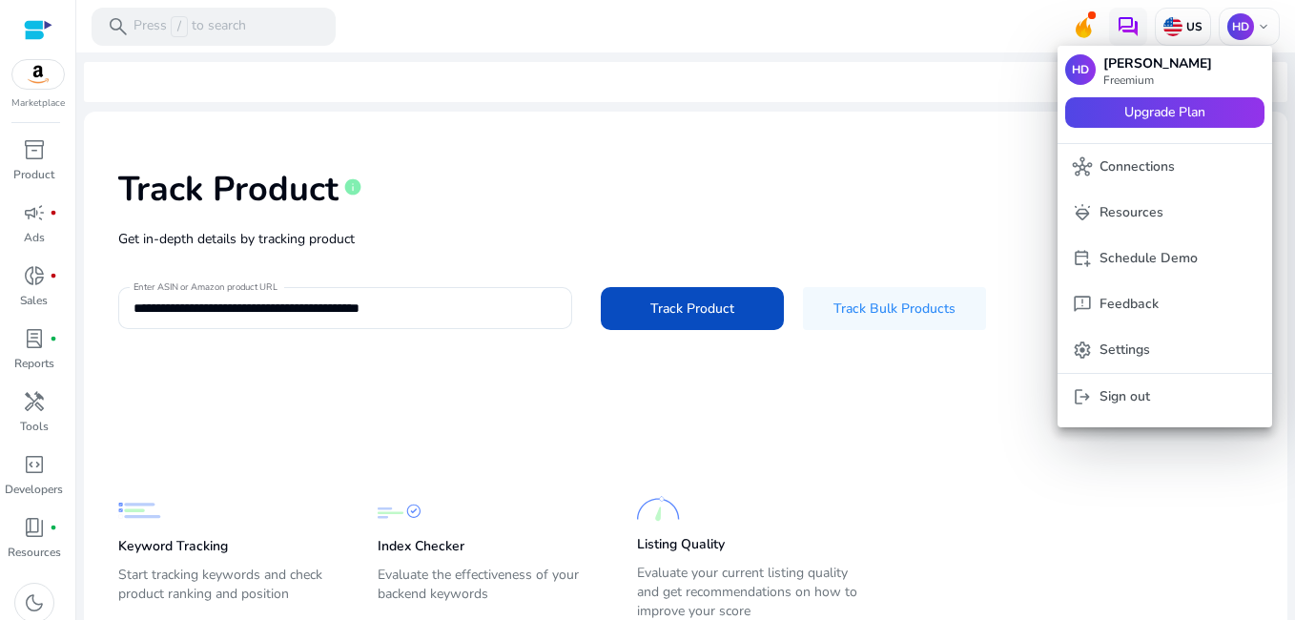
click at [985, 167] on div at bounding box center [647, 310] width 1295 height 620
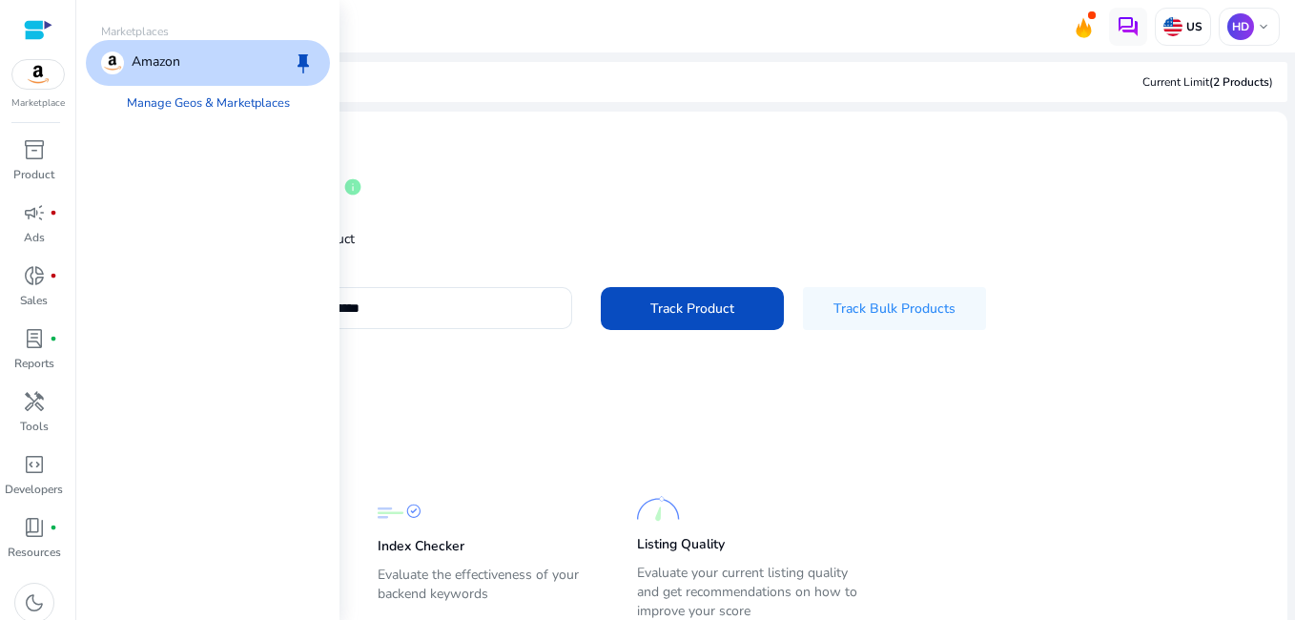
click at [18, 69] on img at bounding box center [37, 74] width 51 height 29
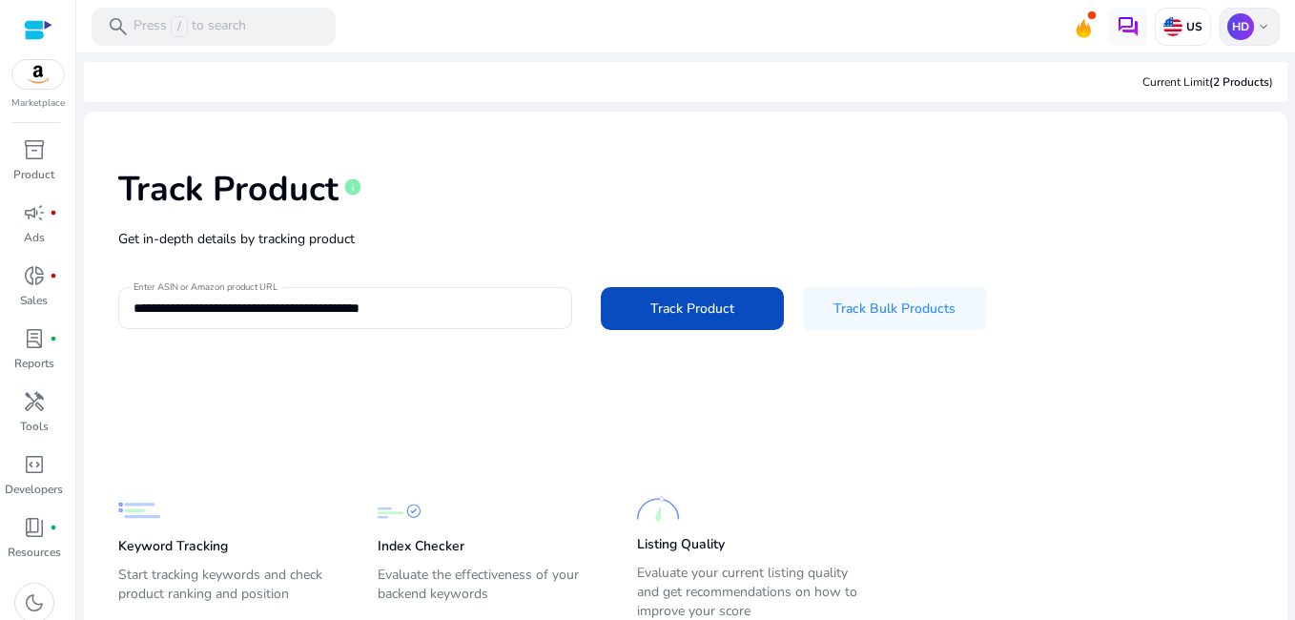
click at [1256, 19] on span "keyboard_arrow_down" at bounding box center [1263, 26] width 15 height 15
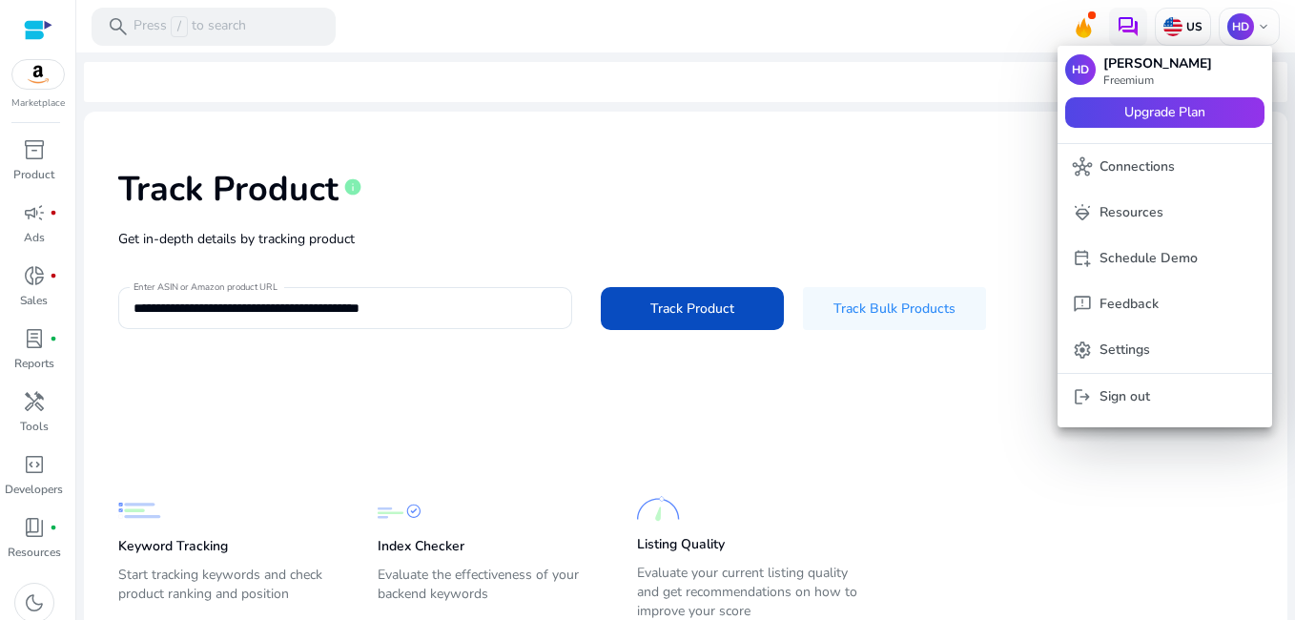
drag, startPoint x: 1125, startPoint y: 341, endPoint x: 1138, endPoint y: 161, distance: 180.7
click at [1138, 161] on p "Connections" at bounding box center [1137, 166] width 75 height 21
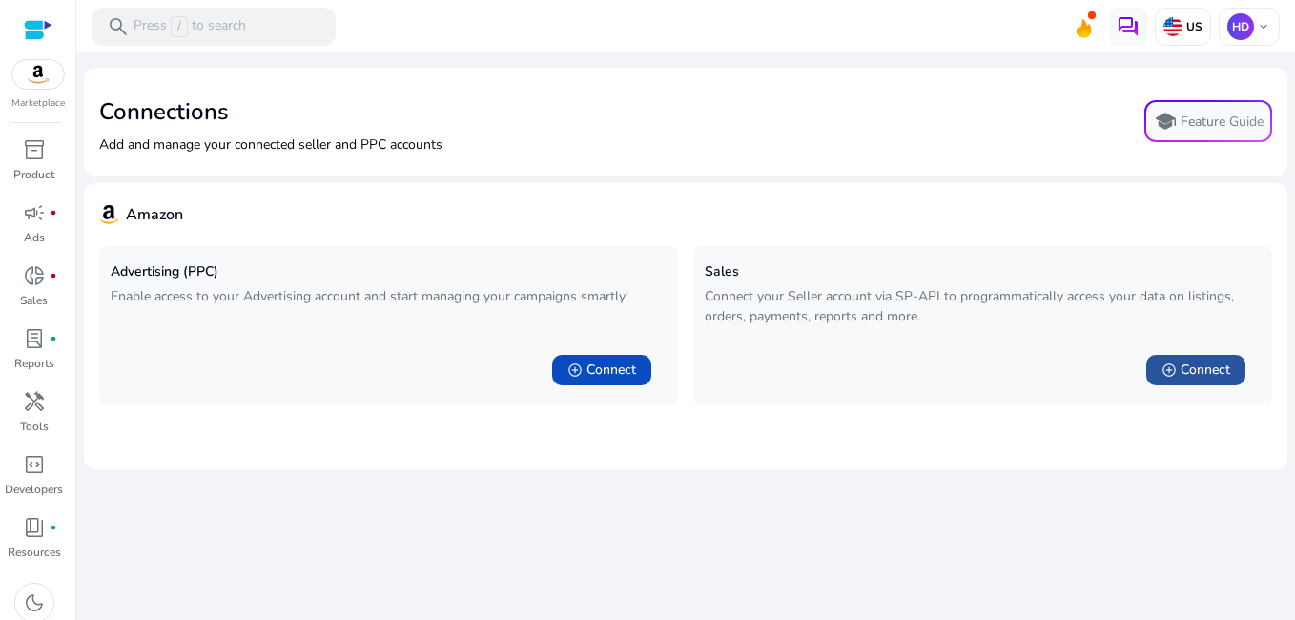
click at [1179, 359] on span at bounding box center [1195, 370] width 99 height 46
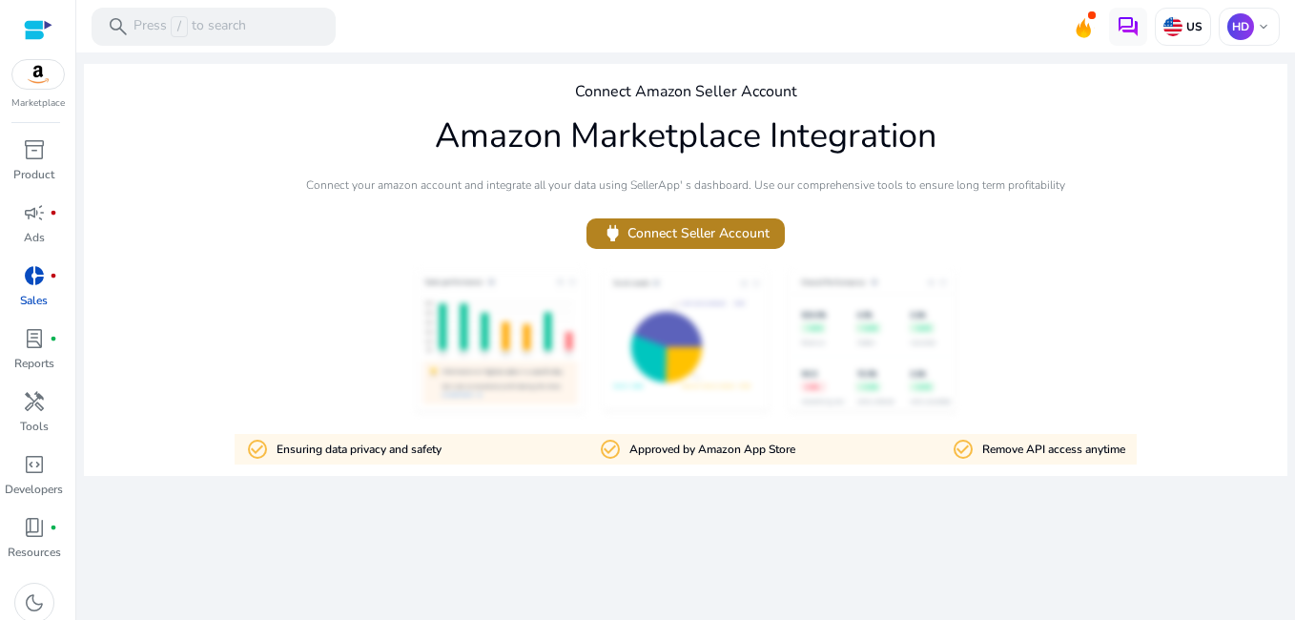
click at [677, 239] on span "power Connect Seller Account" at bounding box center [686, 233] width 168 height 22
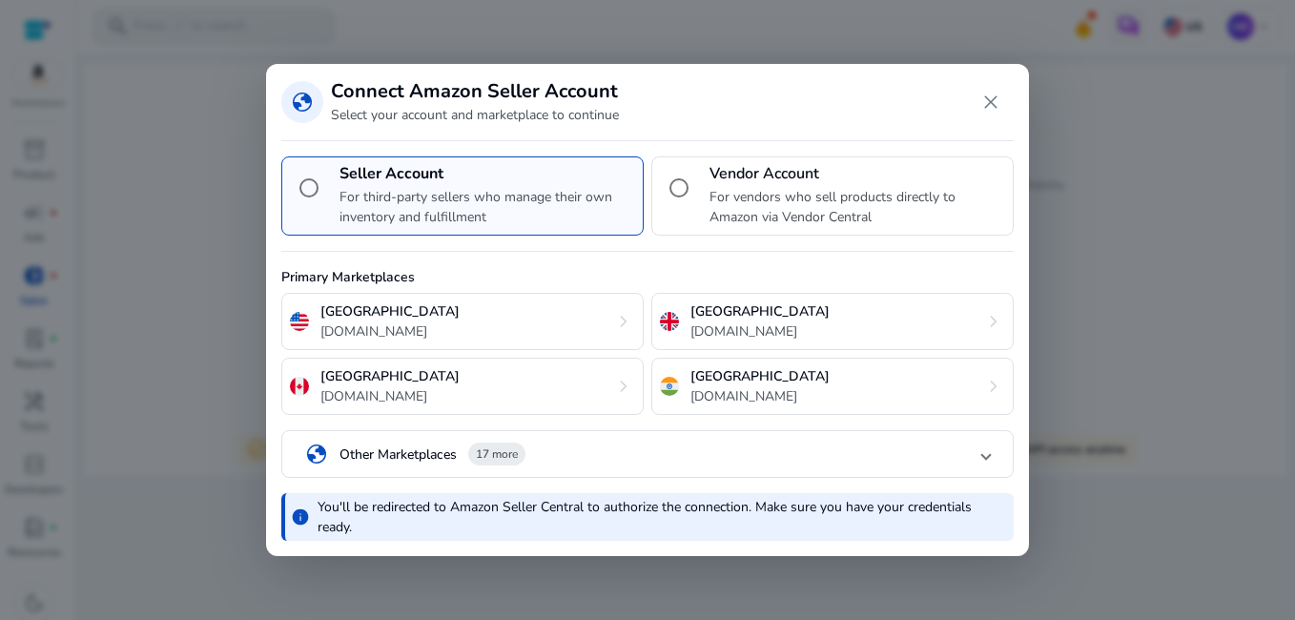
click at [556, 453] on mat-panel-title "globe Other Marketplaces 17 more" at bounding box center [643, 454] width 677 height 32
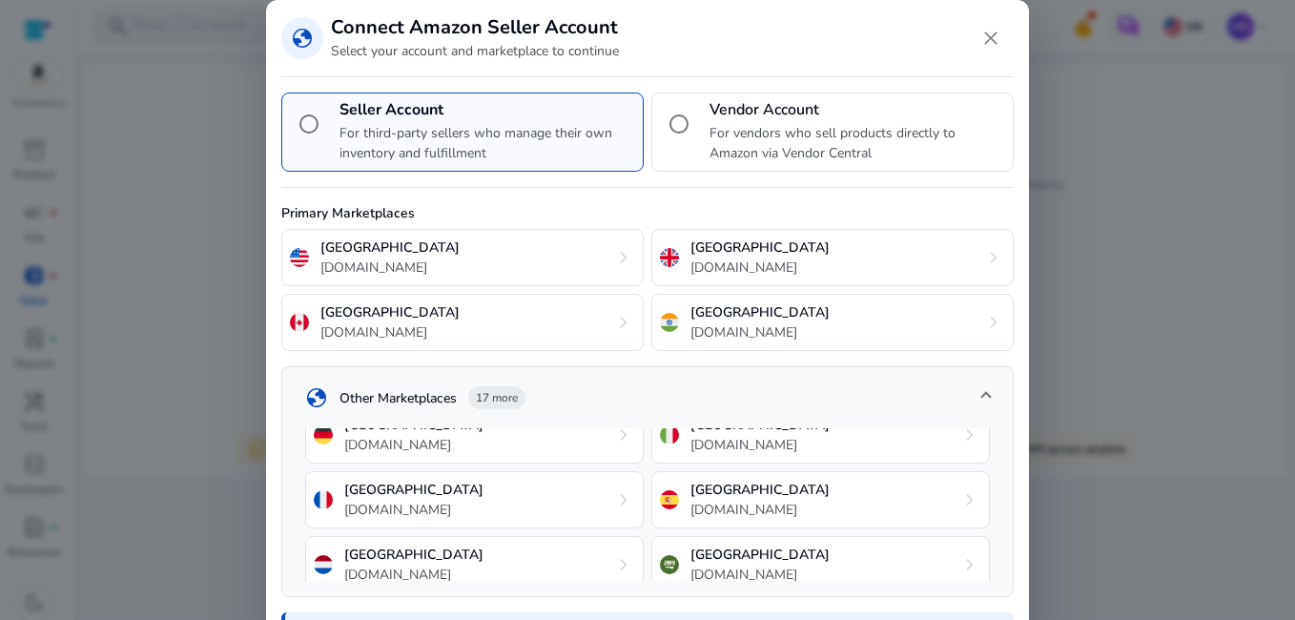
scroll to position [154, 0]
click at [593, 495] on div "France amazon.fr chevron_right" at bounding box center [474, 496] width 339 height 57
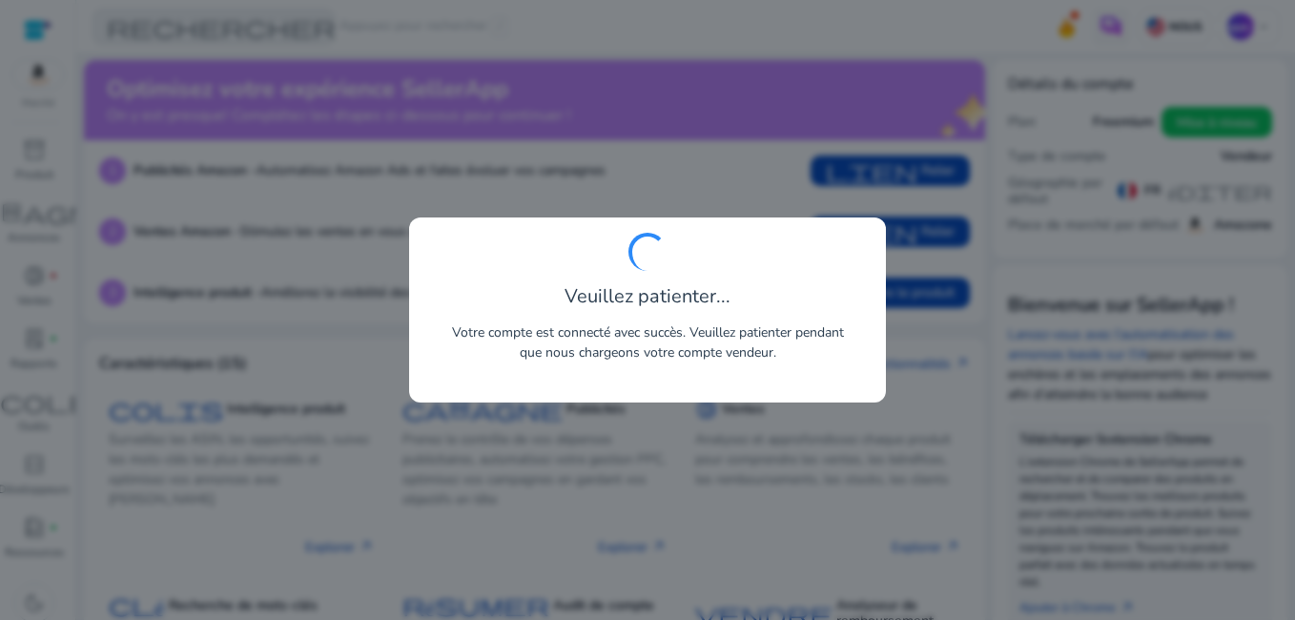
click at [839, 277] on div "Veuillez patienter... Votre compte est connecté avec succès. Veuillez patienter…" at bounding box center [647, 310] width 446 height 154
click at [771, 197] on div at bounding box center [647, 310] width 1295 height 620
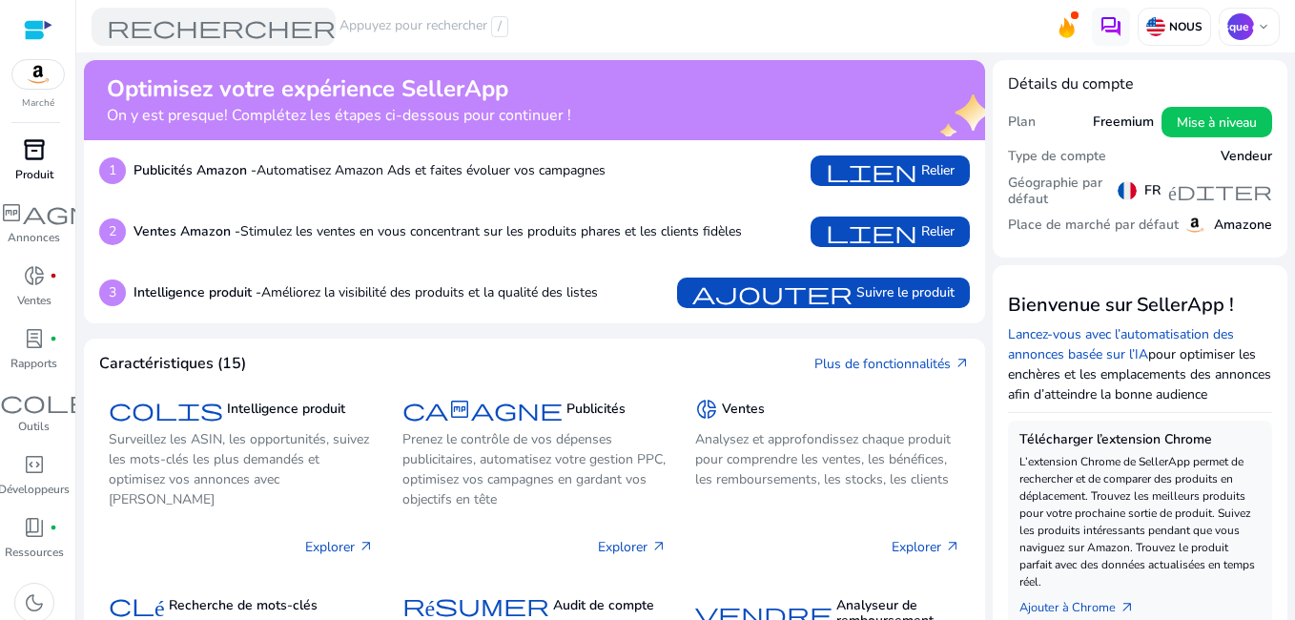
click at [30, 172] on p "Produit" at bounding box center [34, 174] width 38 height 17
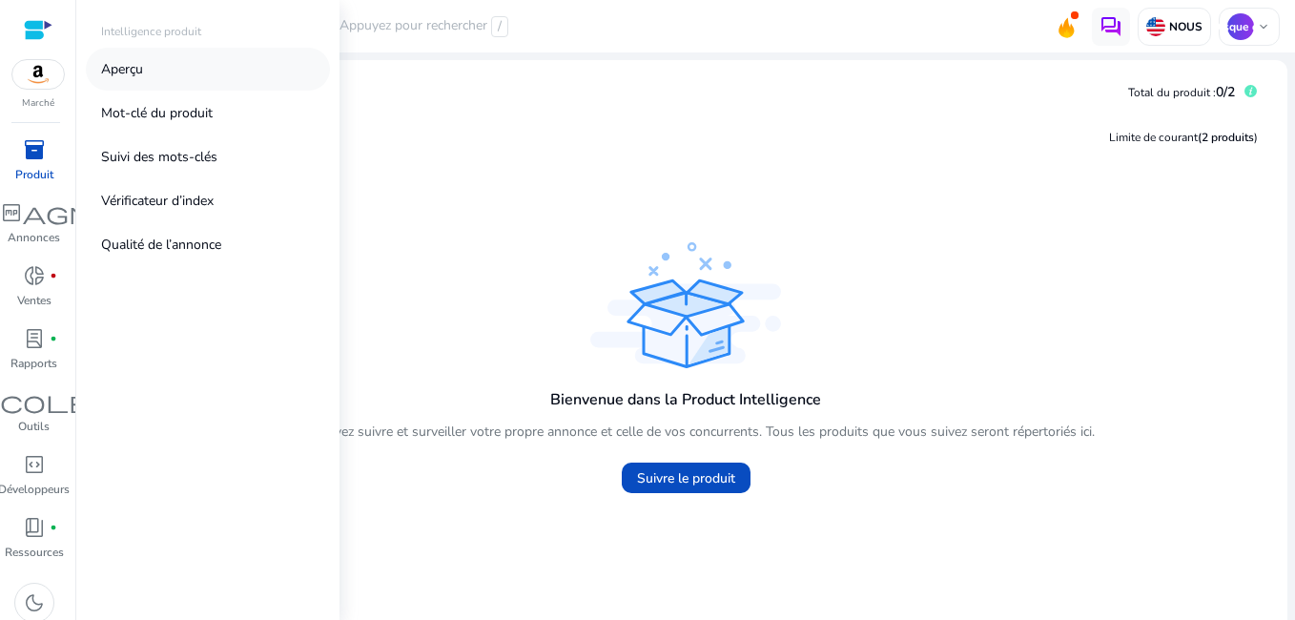
click at [185, 60] on link "Aperçu" at bounding box center [208, 69] width 244 height 43
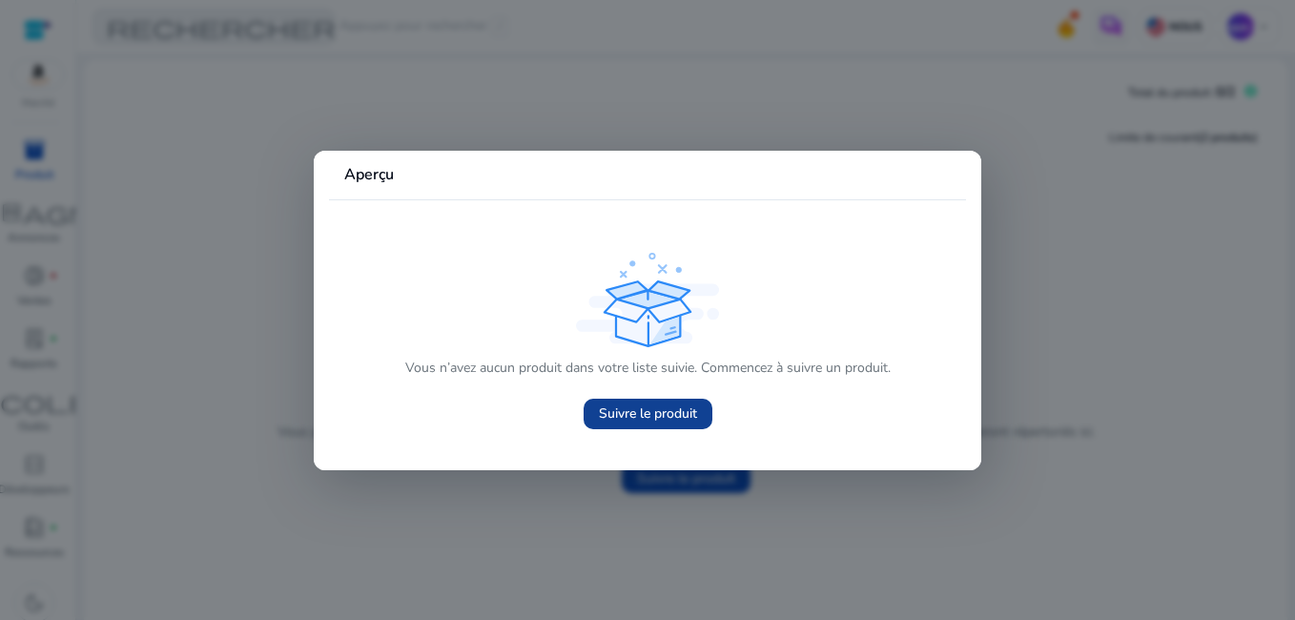
click at [629, 407] on span "Suivre le produit" at bounding box center [648, 413] width 98 height 20
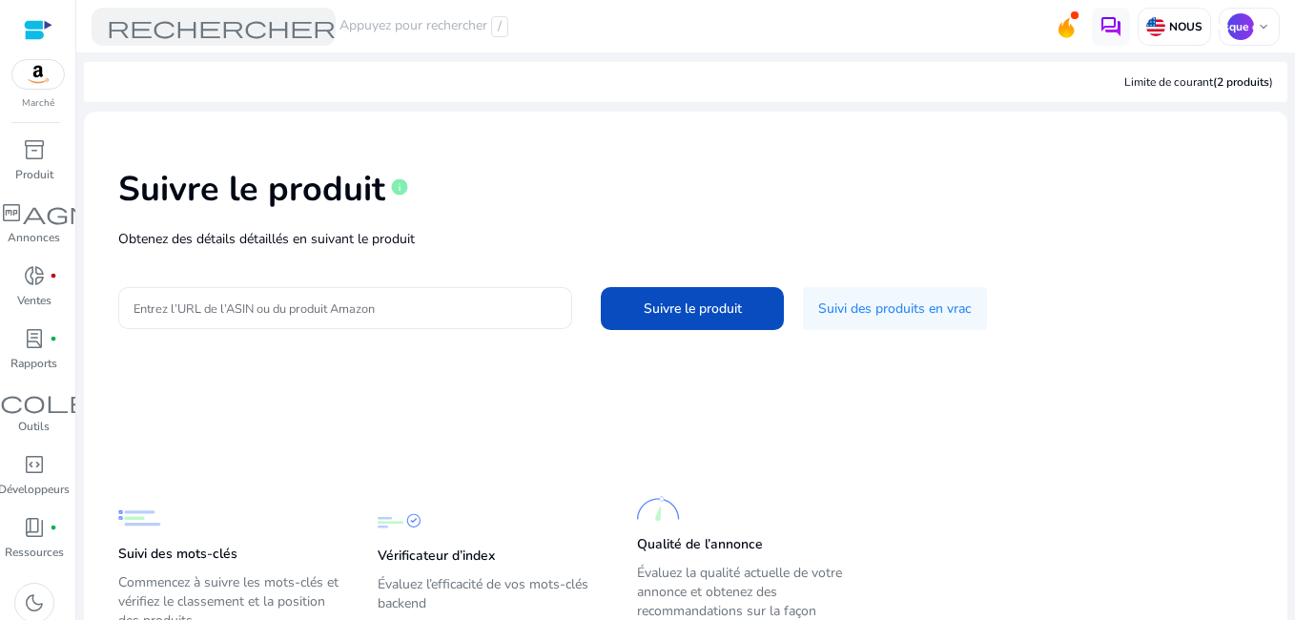
click at [408, 322] on div at bounding box center [345, 308] width 423 height 42
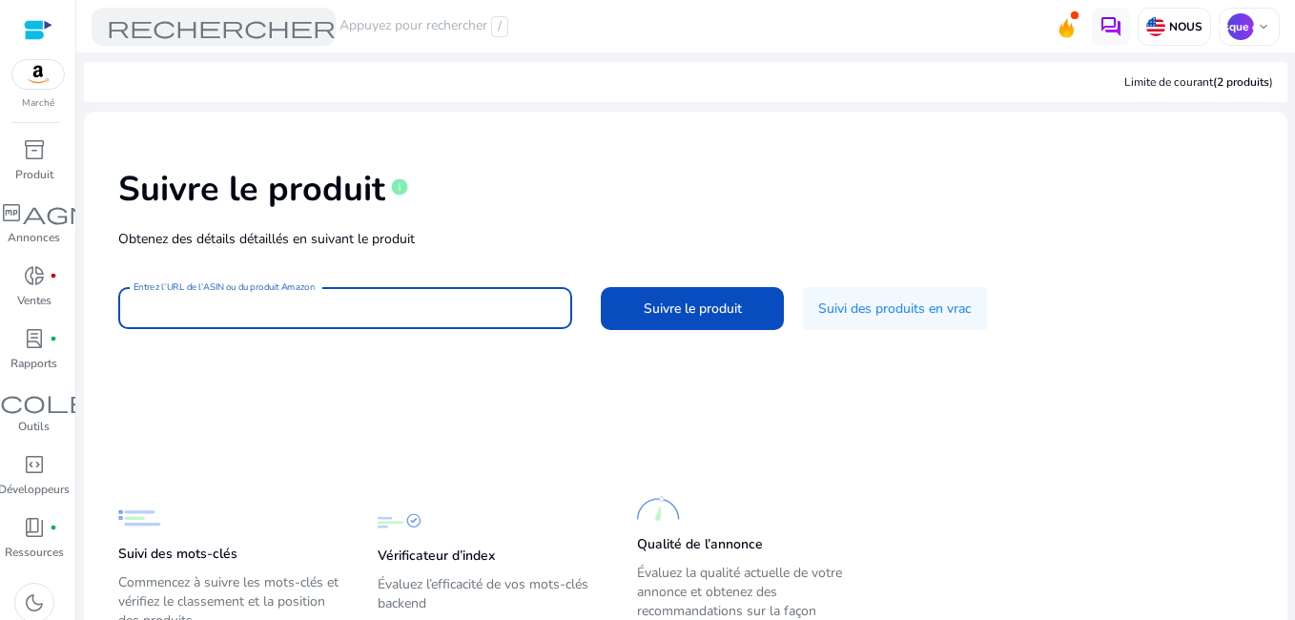
paste input "**********"
type input "**********"
click at [618, 308] on span at bounding box center [692, 308] width 183 height 46
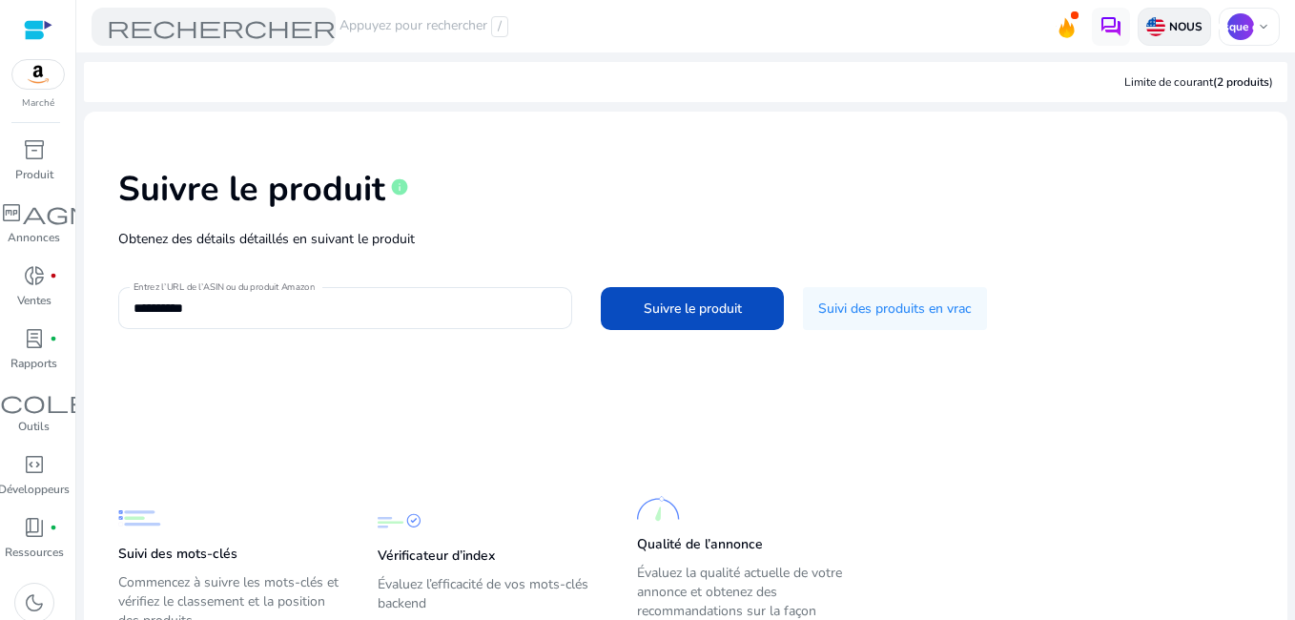
click at [1180, 29] on p "NOUS" at bounding box center [1183, 26] width 37 height 15
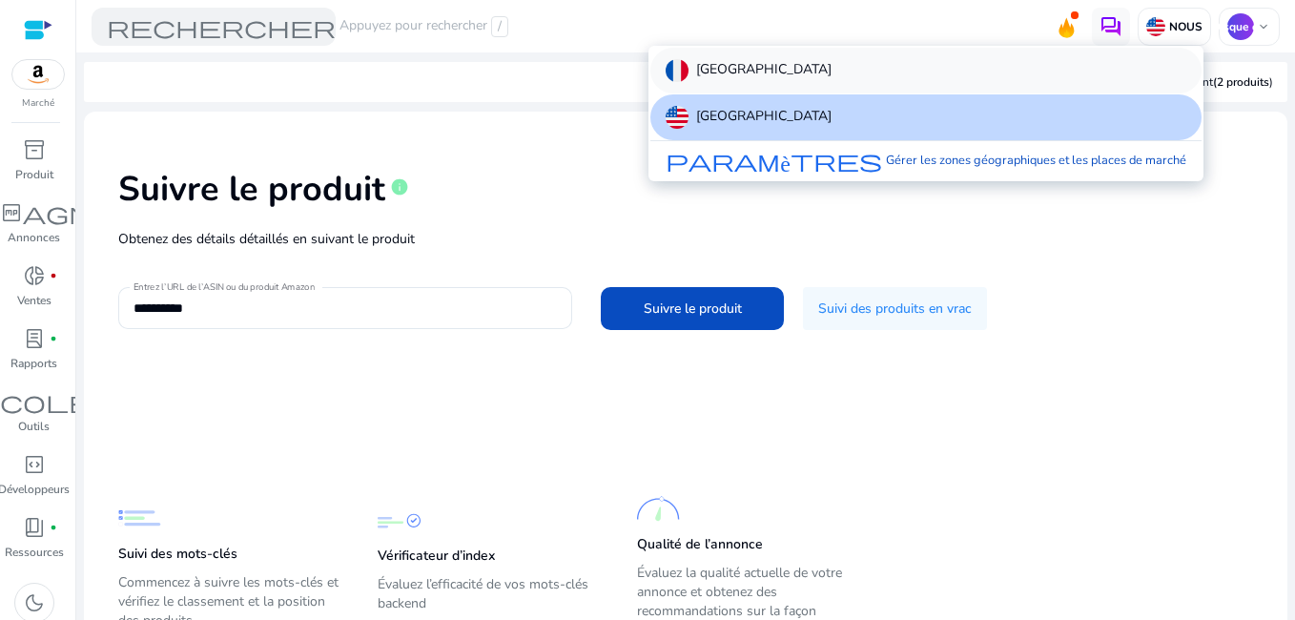
click at [1042, 61] on div "[GEOGRAPHIC_DATA]" at bounding box center [925, 71] width 551 height 46
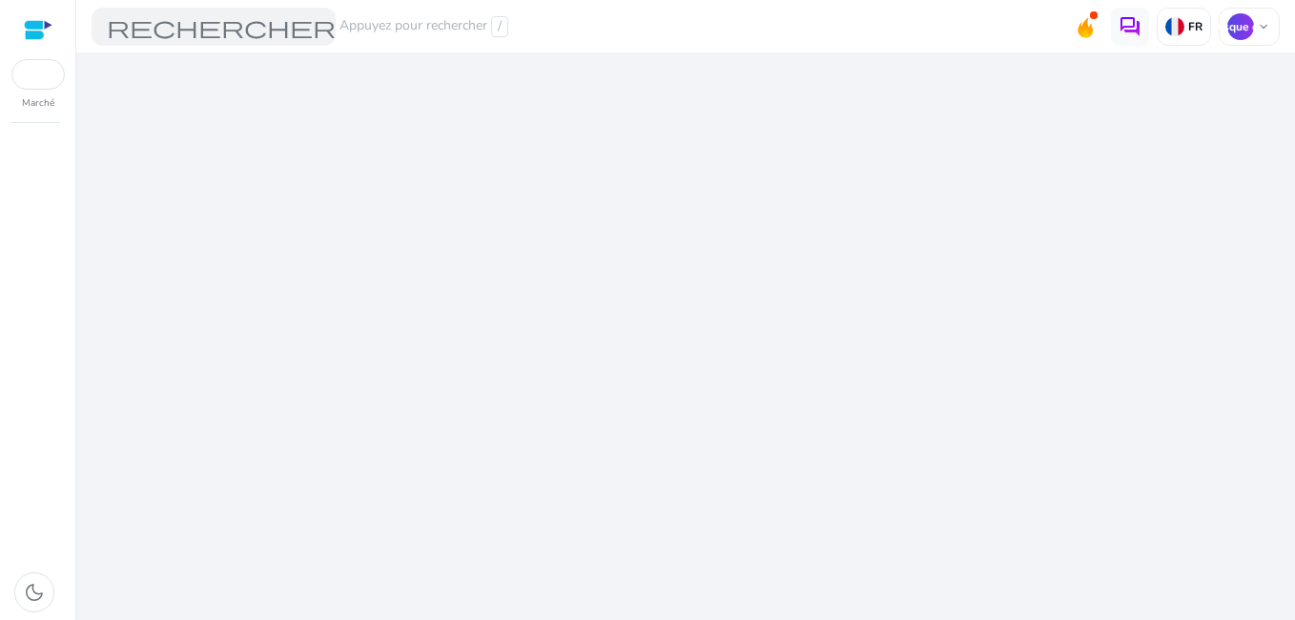
drag, startPoint x: 1042, startPoint y: 61, endPoint x: 702, endPoint y: 179, distance: 360.4
click at [702, 179] on div "We are getting things ready for you..." at bounding box center [686, 335] width 1204 height 567
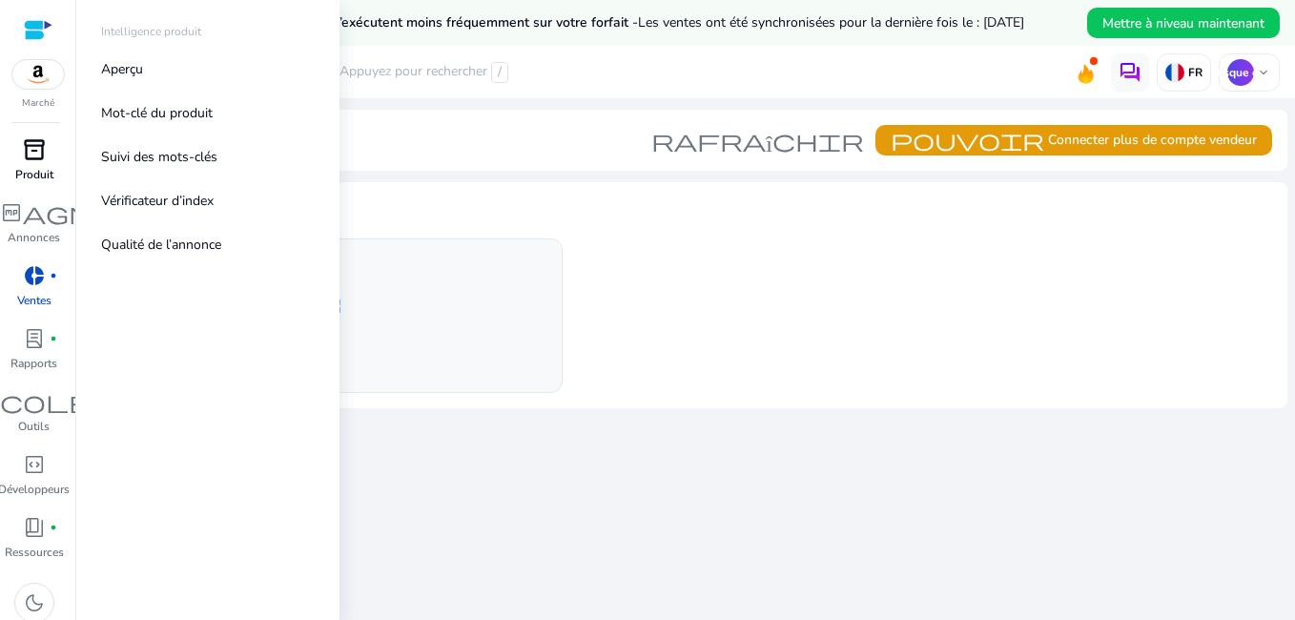
click at [43, 161] on span "inventory_2" at bounding box center [34, 149] width 23 height 23
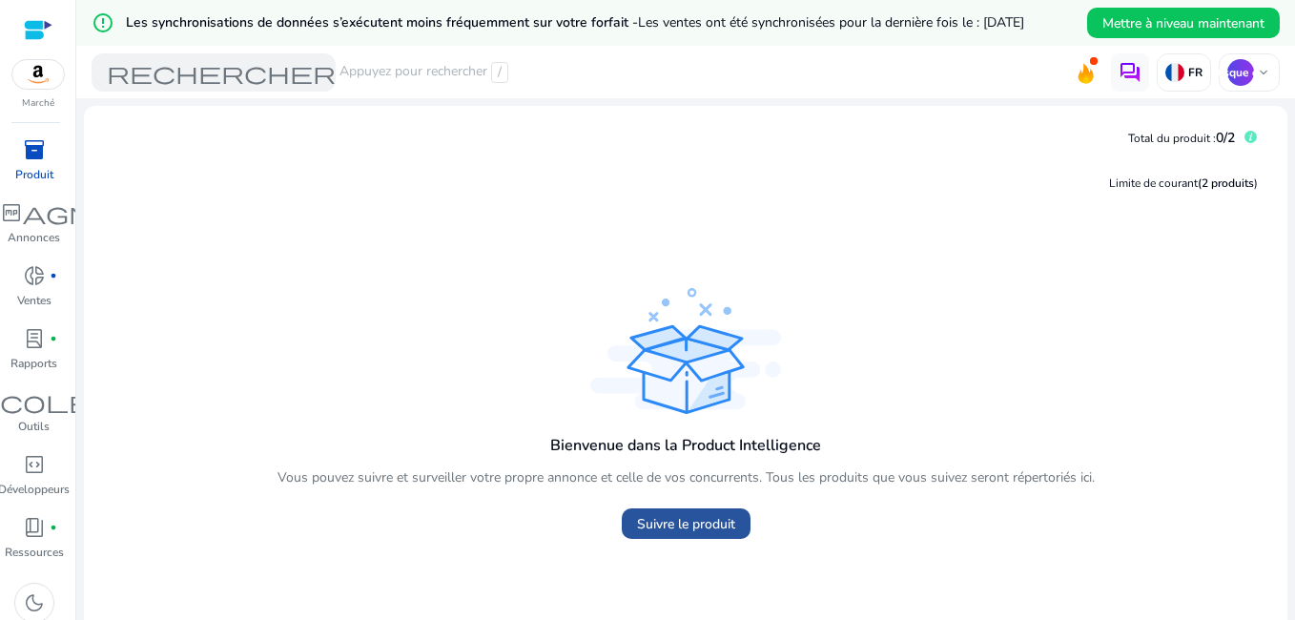
click at [710, 524] on span "Suivre le produit" at bounding box center [686, 524] width 98 height 20
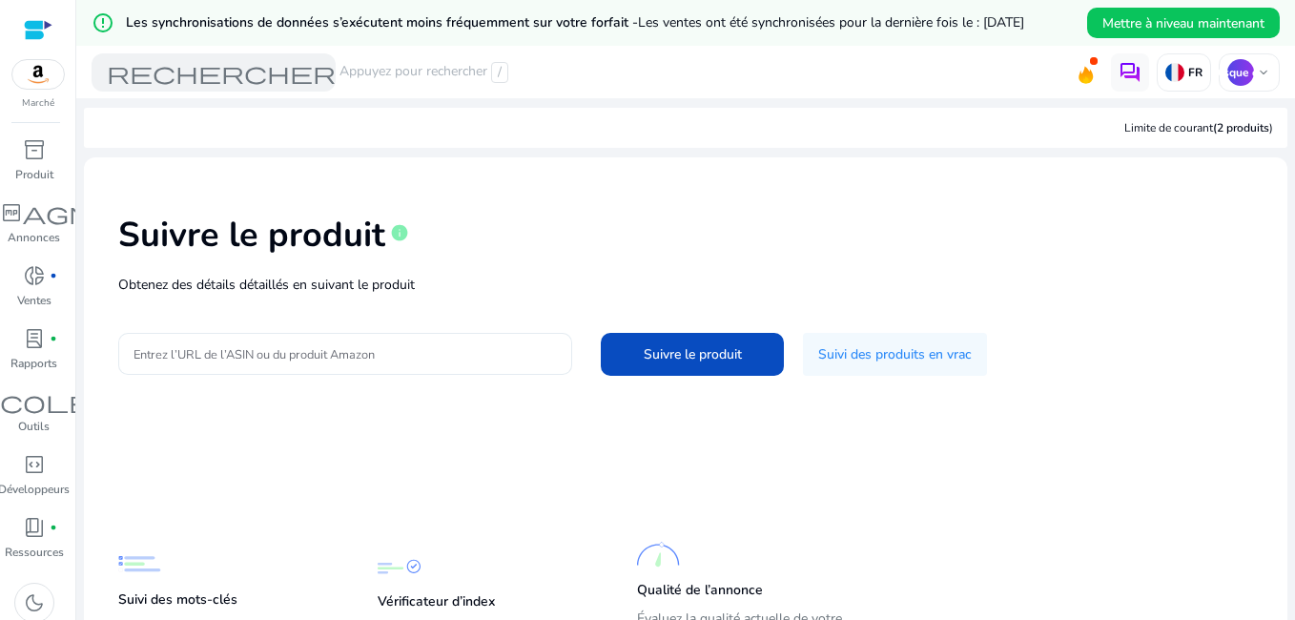
click at [348, 367] on div at bounding box center [345, 354] width 423 height 42
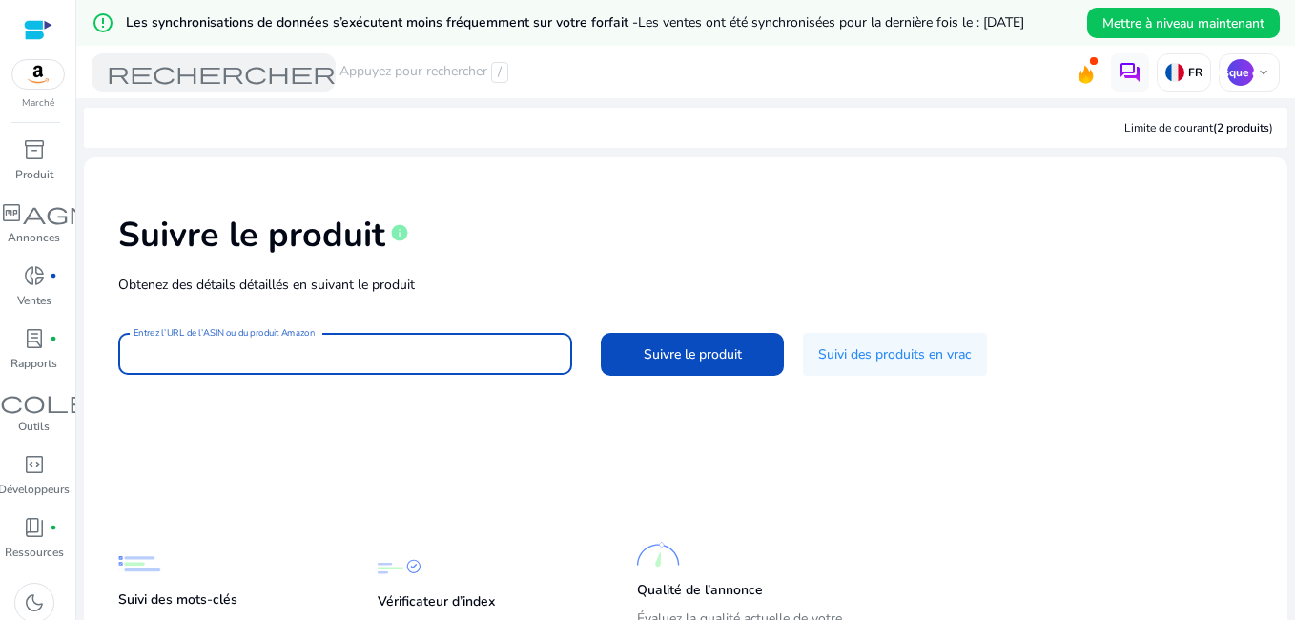
paste input "**********"
type input "**********"
click at [713, 356] on span "Suivre le produit" at bounding box center [693, 354] width 98 height 20
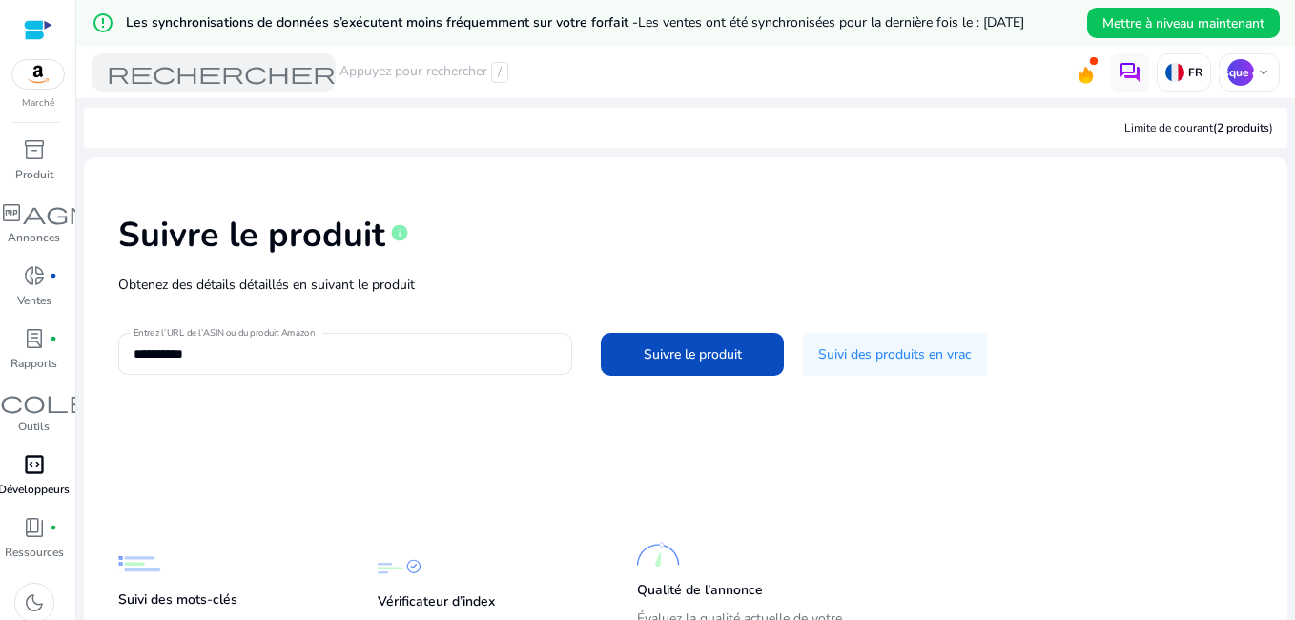
click at [43, 475] on span "code_blocks" at bounding box center [34, 464] width 23 height 23
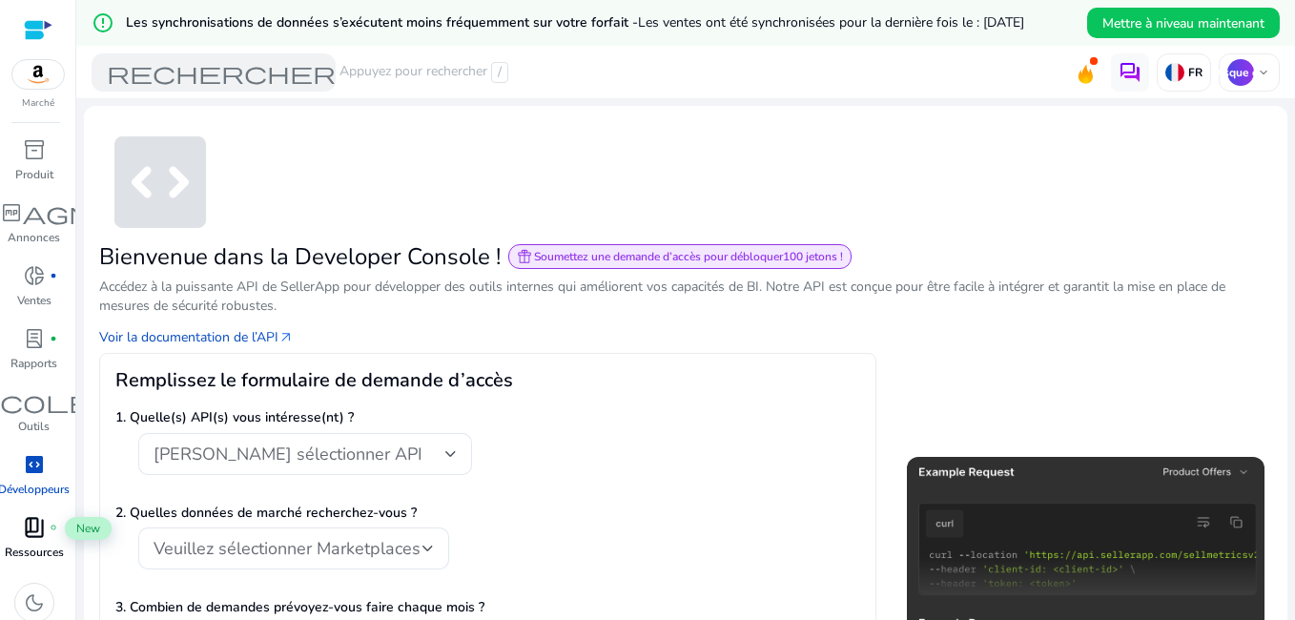
click at [35, 529] on span "book_4" at bounding box center [34, 527] width 23 height 23
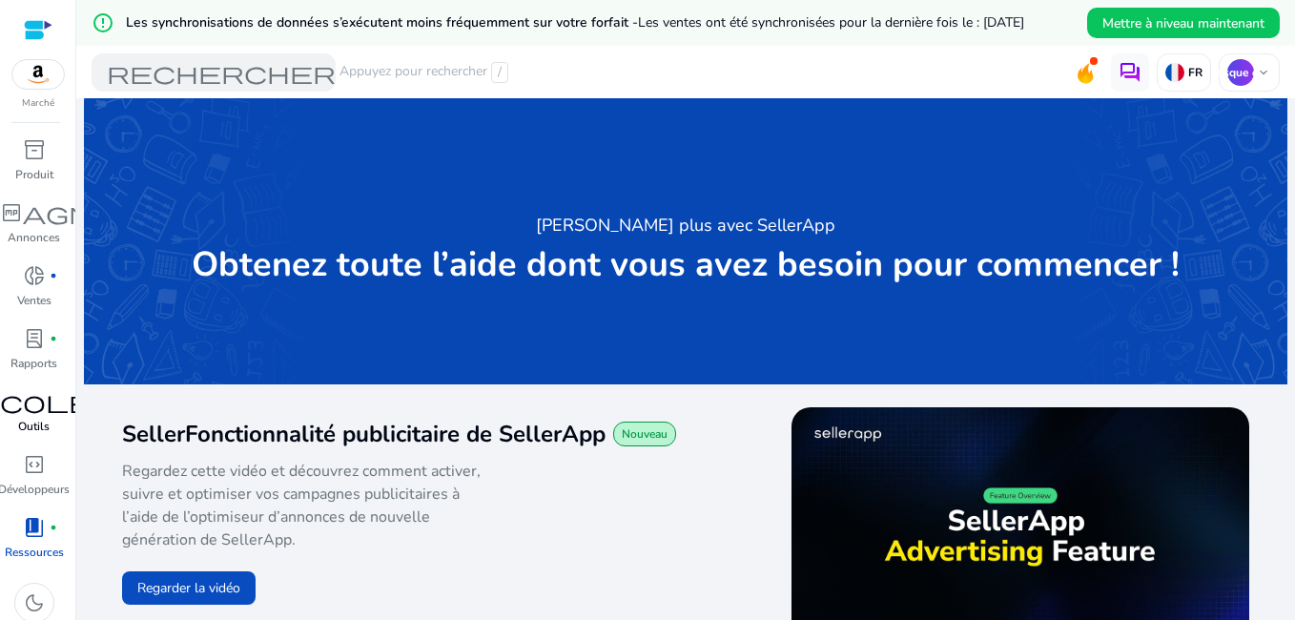
click at [35, 418] on p "Outils" at bounding box center [33, 426] width 31 height 17
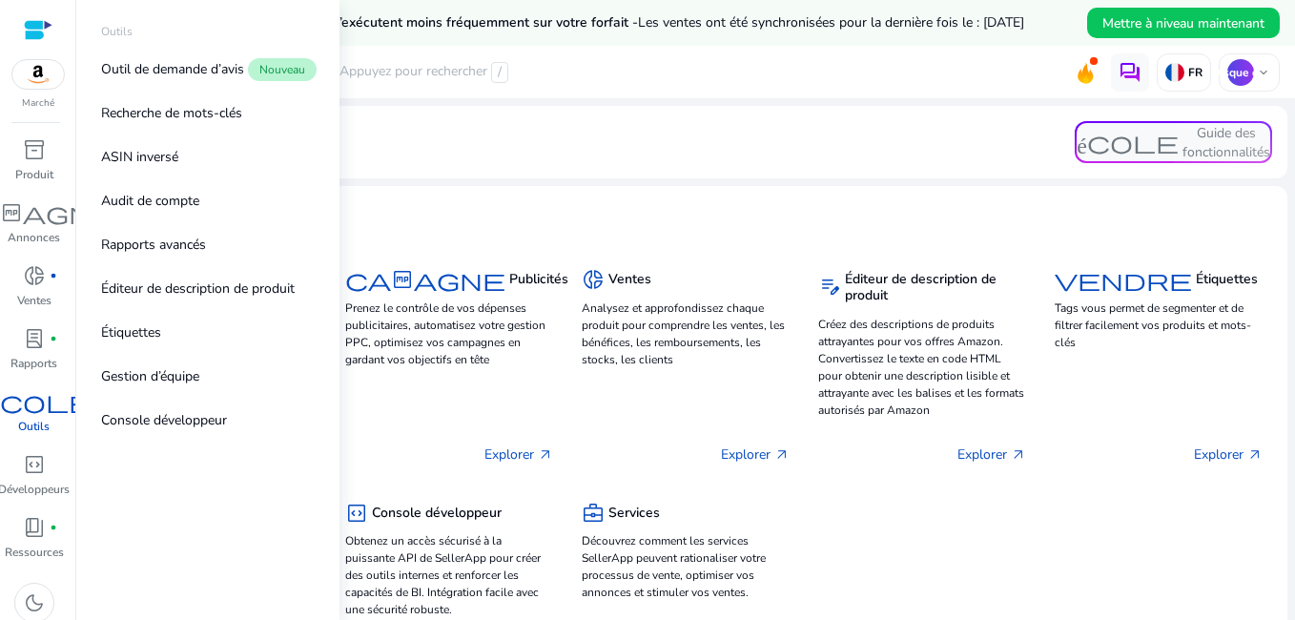
click at [45, 403] on span "bricoleur" at bounding box center [34, 401] width 206 height 23
click at [186, 164] on link "ASIN inversé" at bounding box center [208, 156] width 244 height 43
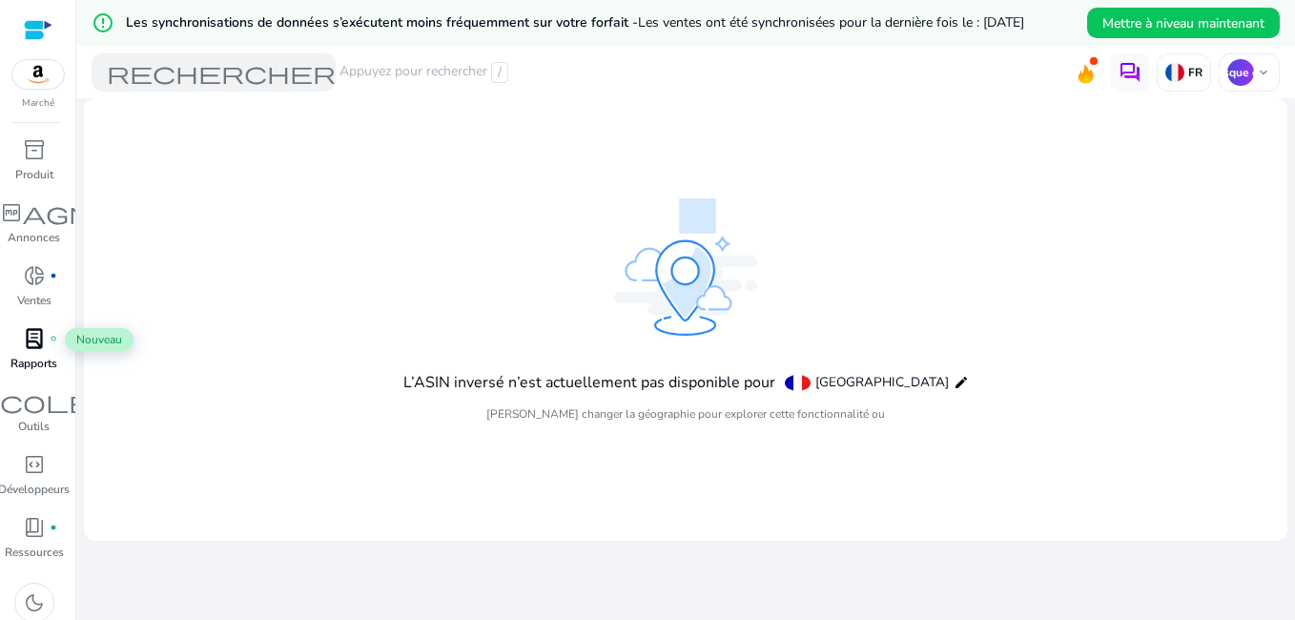
click at [29, 344] on span "lab_profile" at bounding box center [34, 338] width 23 height 23
